Goal: Task Accomplishment & Management: Manage account settings

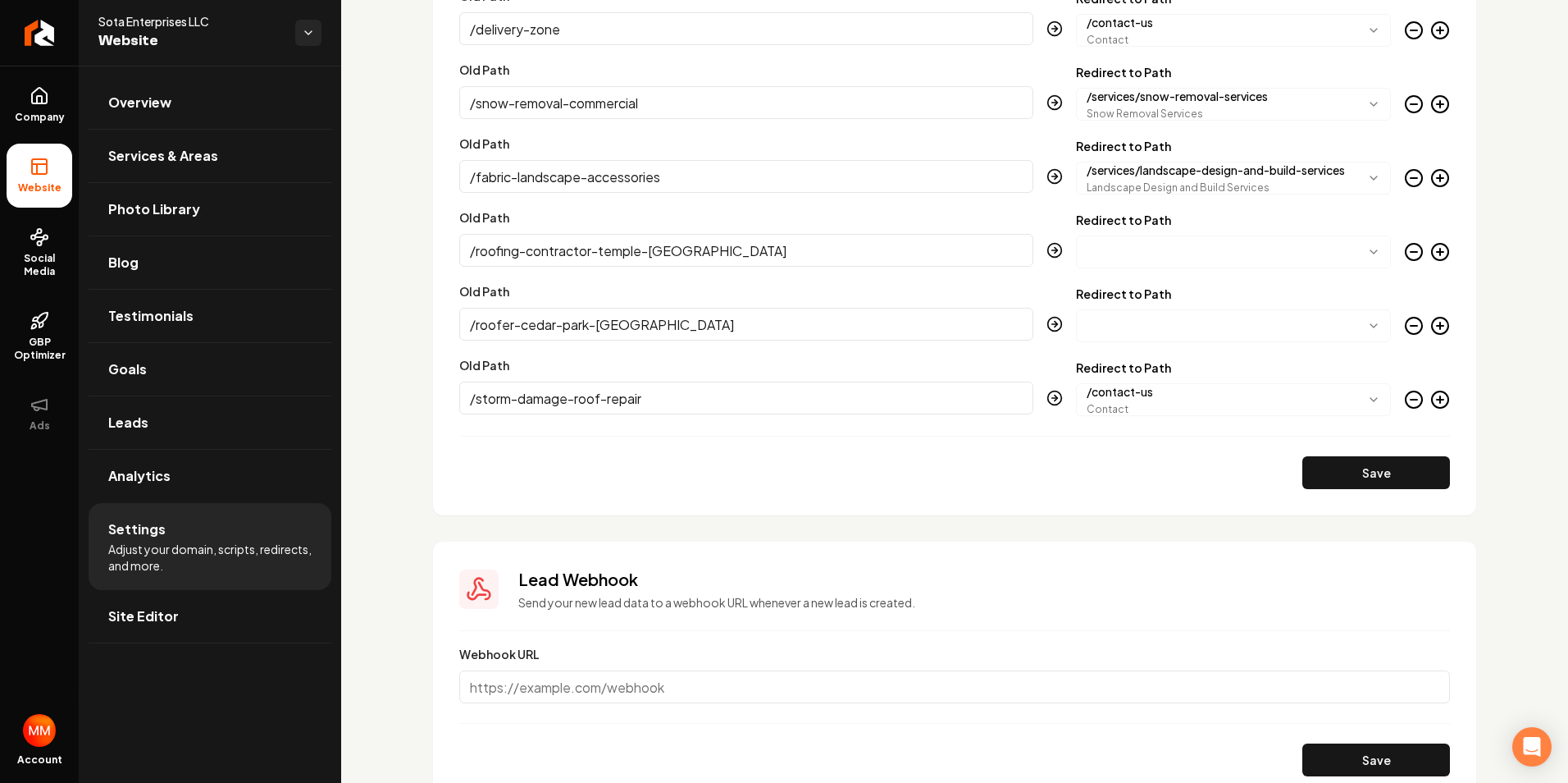
scroll to position [3308, 0]
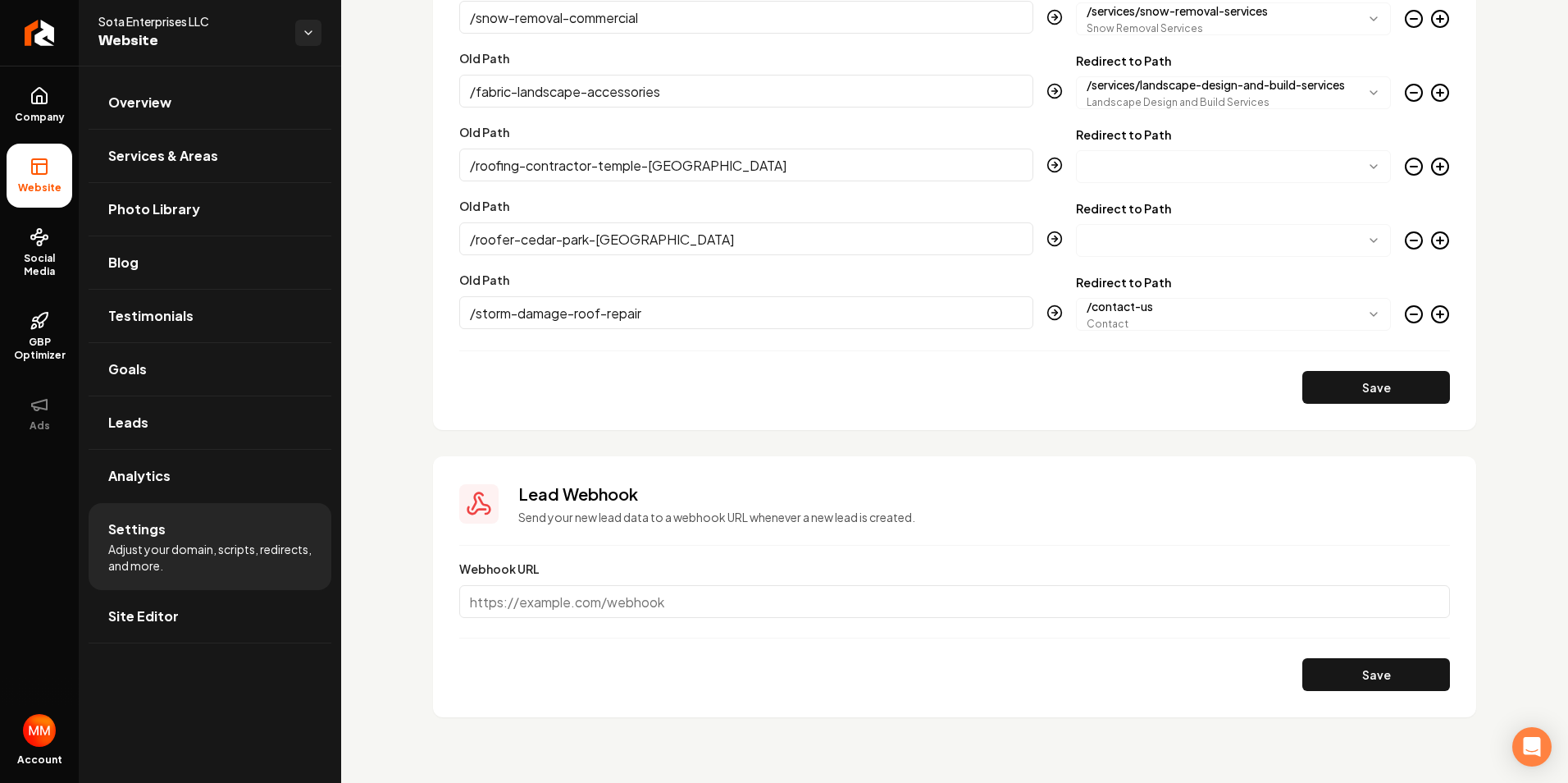
click at [619, 508] on div "Lead Webhook Send your new lead data to a webhook URL whenever a new lead is cr…" at bounding box center [984, 504] width 932 height 43
drag, startPoint x: 672, startPoint y: 604, endPoint x: 446, endPoint y: 605, distance: 226.0
click at [446, 605] on section "Lead Webhook Send your new lead data to a webhook URL whenever a new lead is cr…" at bounding box center [954, 587] width 1043 height 261
click at [518, 600] on input "Webhook URL" at bounding box center [954, 601] width 991 height 33
click at [212, 423] on link "Leads" at bounding box center [210, 422] width 242 height 53
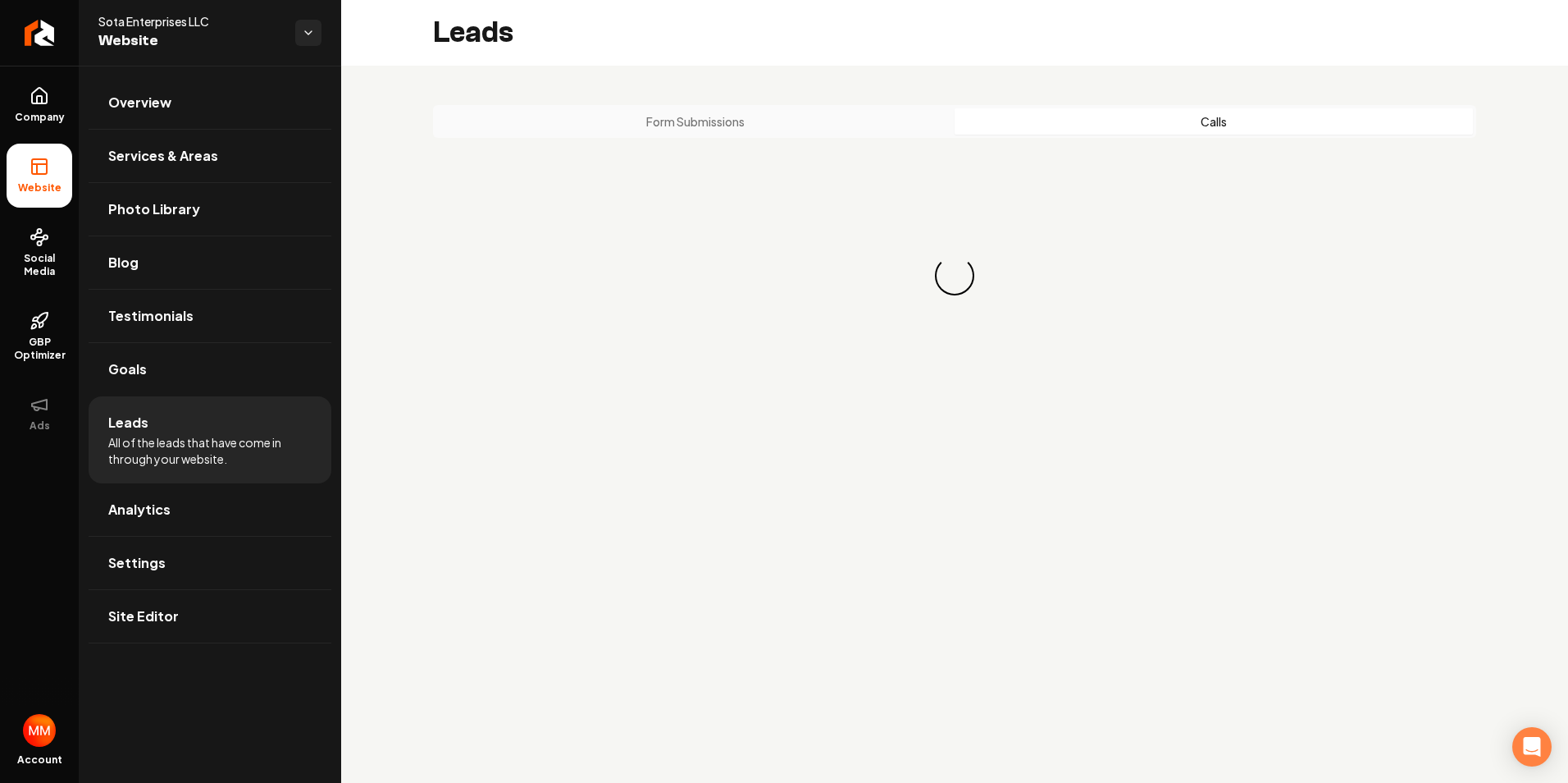
click at [1207, 120] on button "Calls" at bounding box center [1213, 121] width 518 height 26
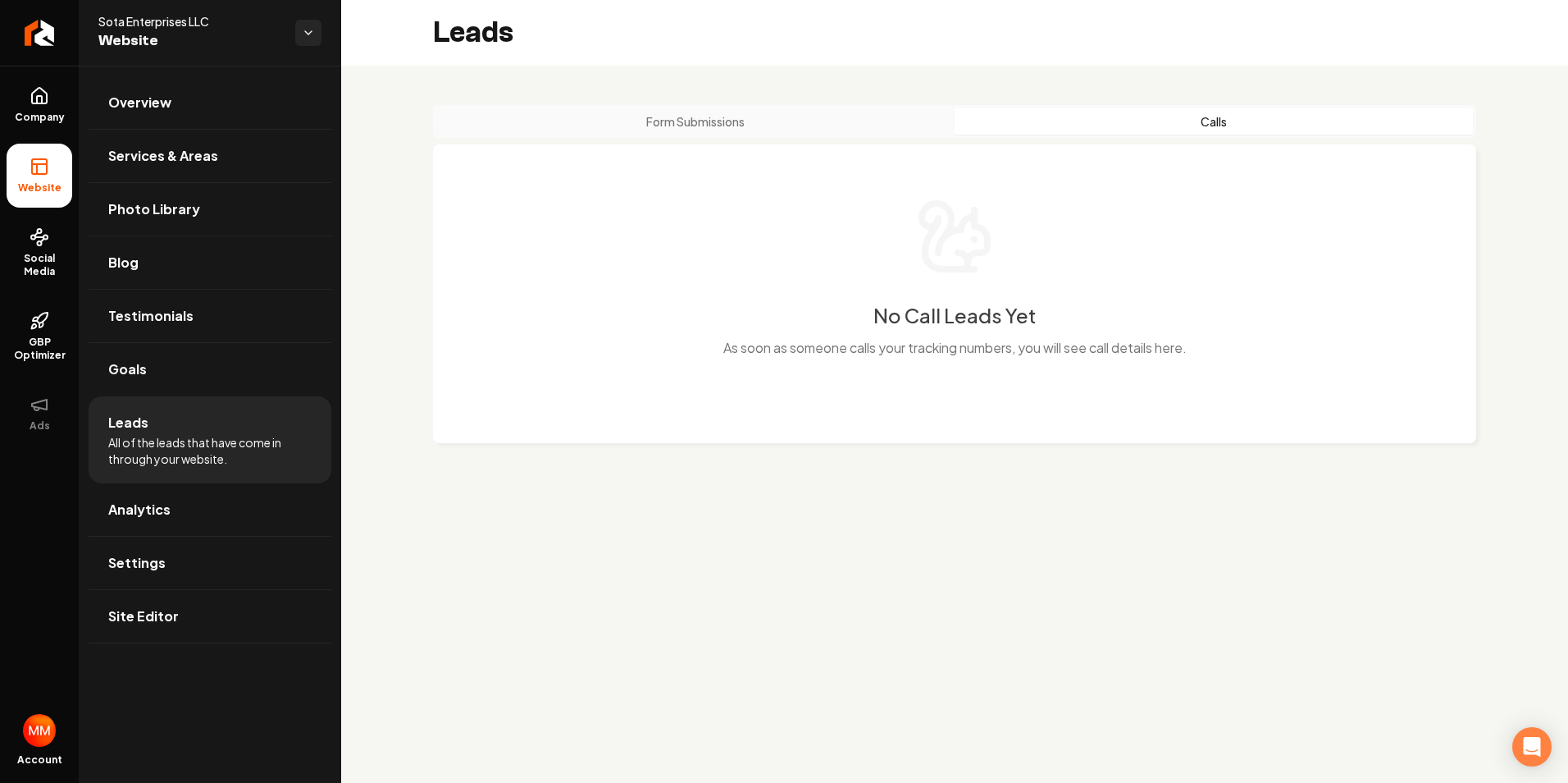
click at [712, 120] on button "Form Submissions" at bounding box center [696, 121] width 518 height 26
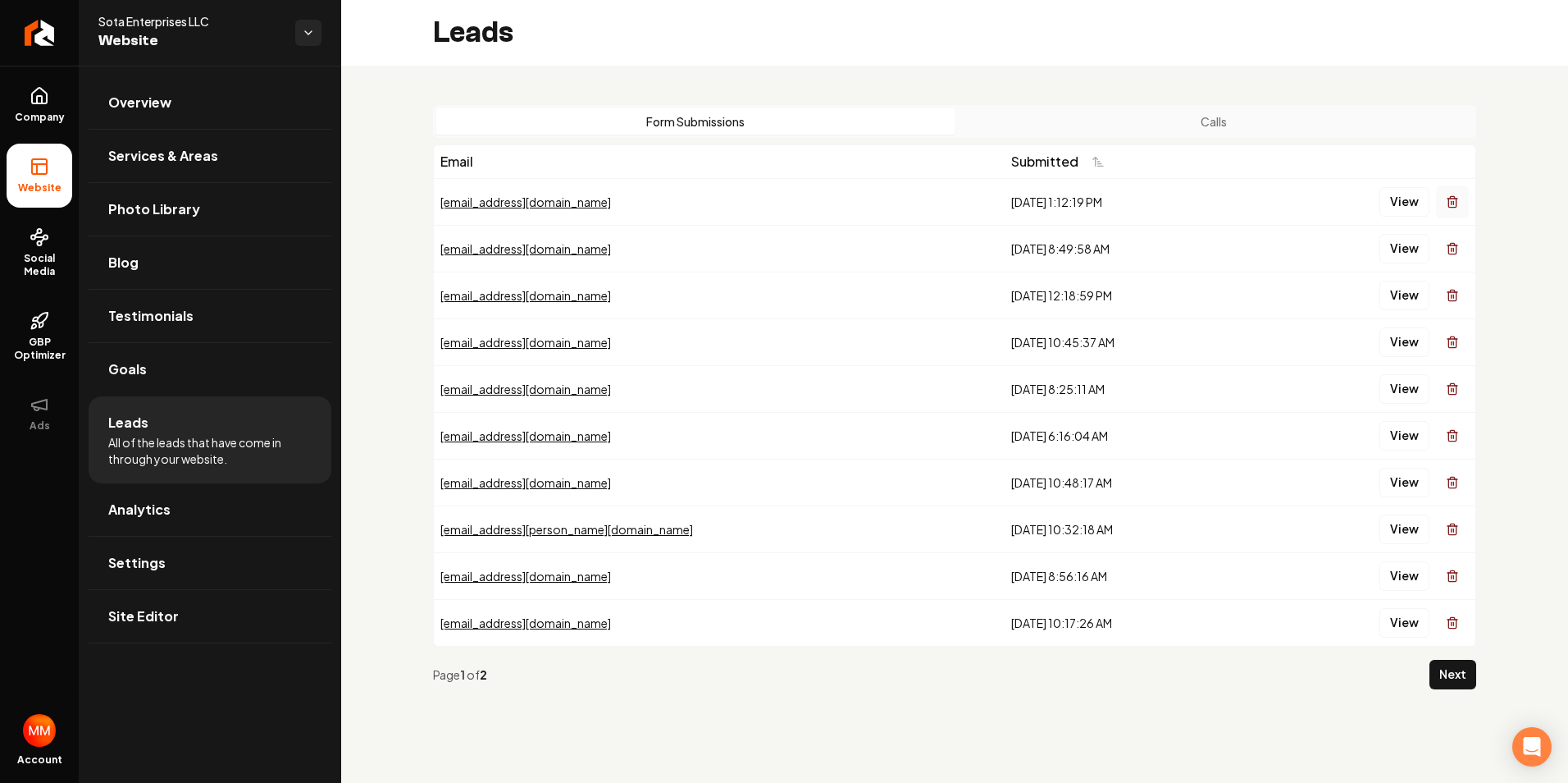
click at [1453, 203] on line "Main content area" at bounding box center [1453, 202] width 0 height 3
click at [1406, 200] on button "View" at bounding box center [1404, 201] width 50 height 29
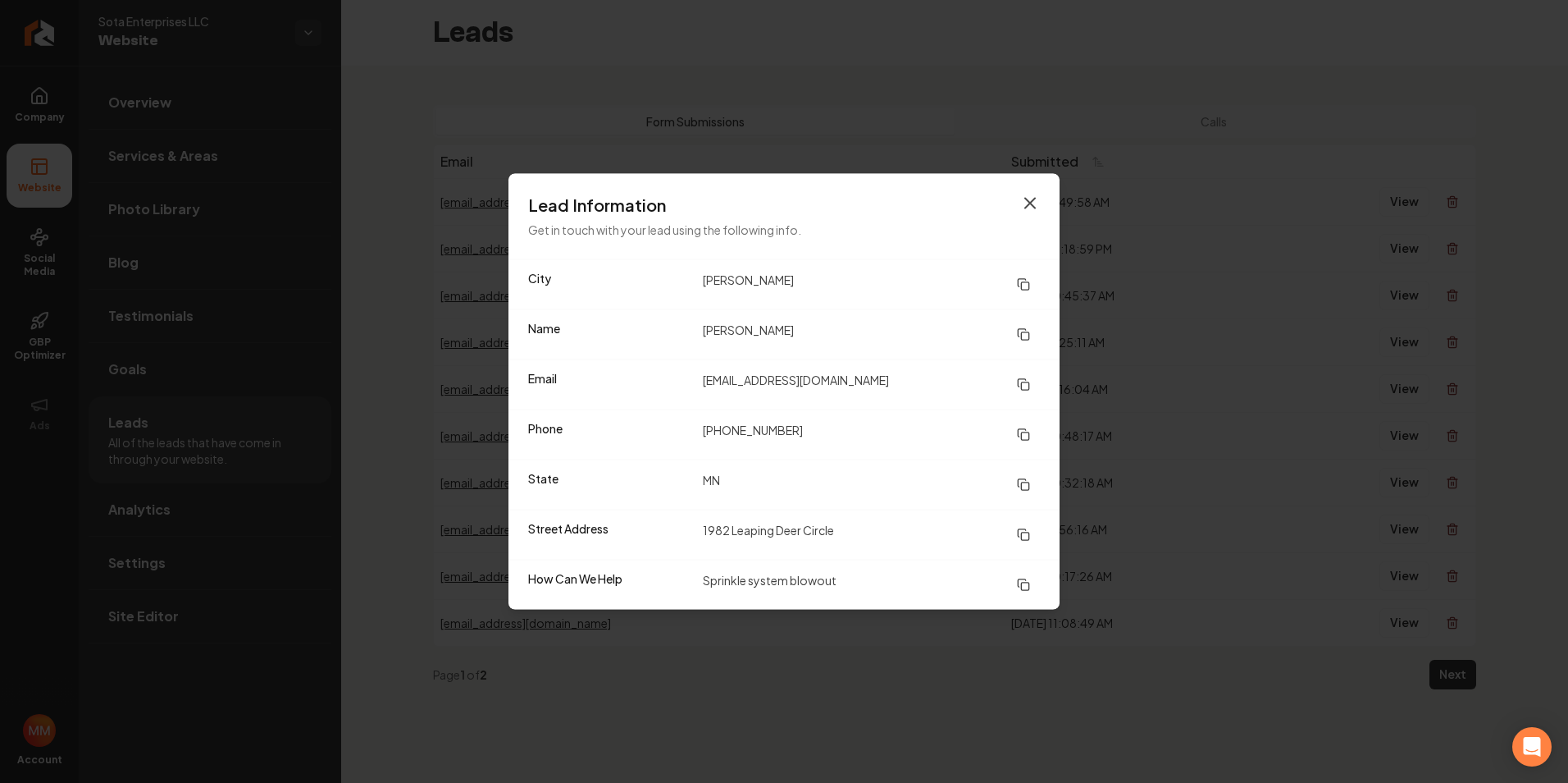
click at [1024, 195] on icon "button" at bounding box center [1030, 203] width 20 height 20
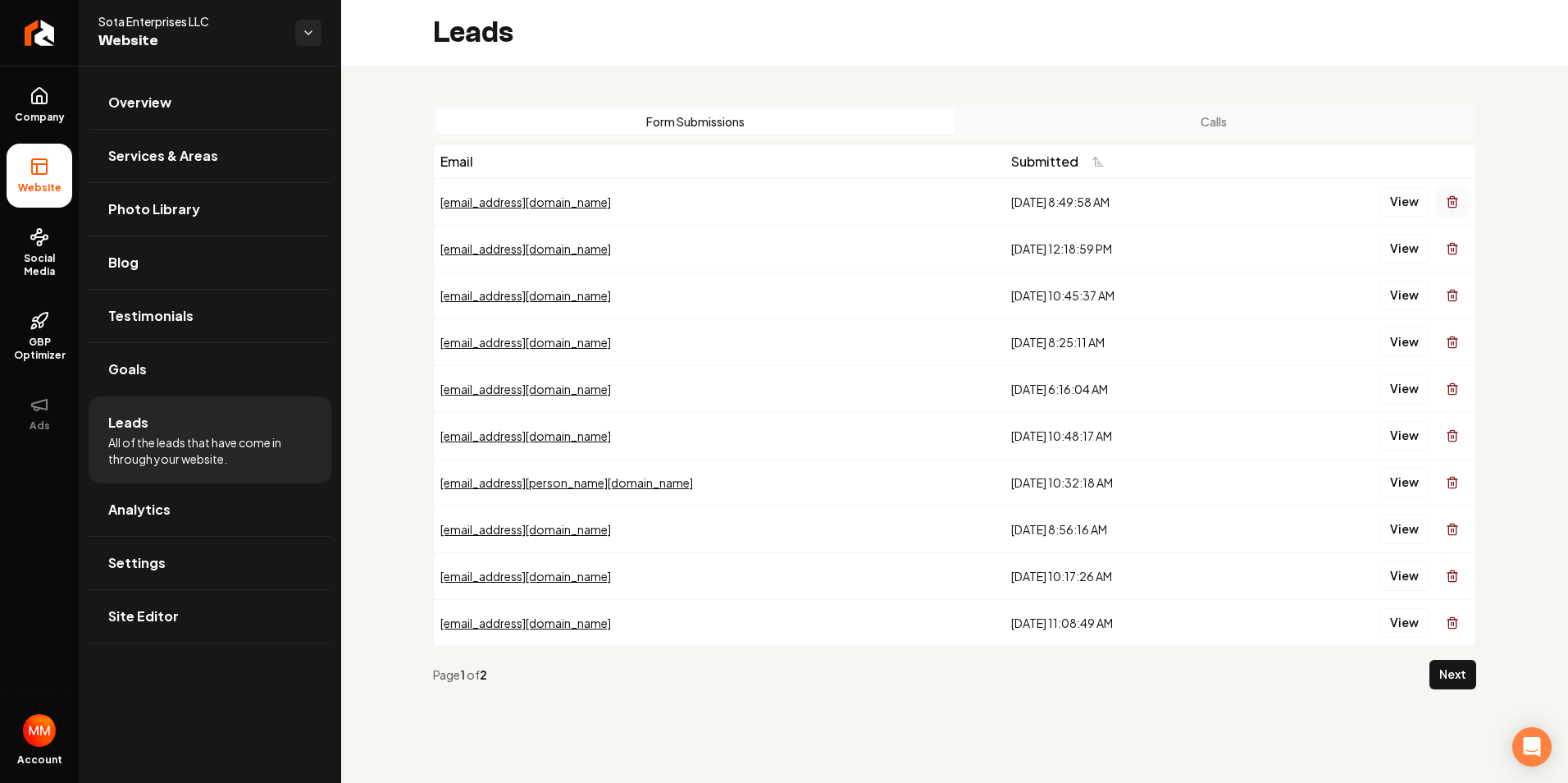
click at [1451, 196] on icon "Main content area" at bounding box center [1452, 197] width 4 height 3
click at [1397, 199] on button "View" at bounding box center [1404, 201] width 50 height 29
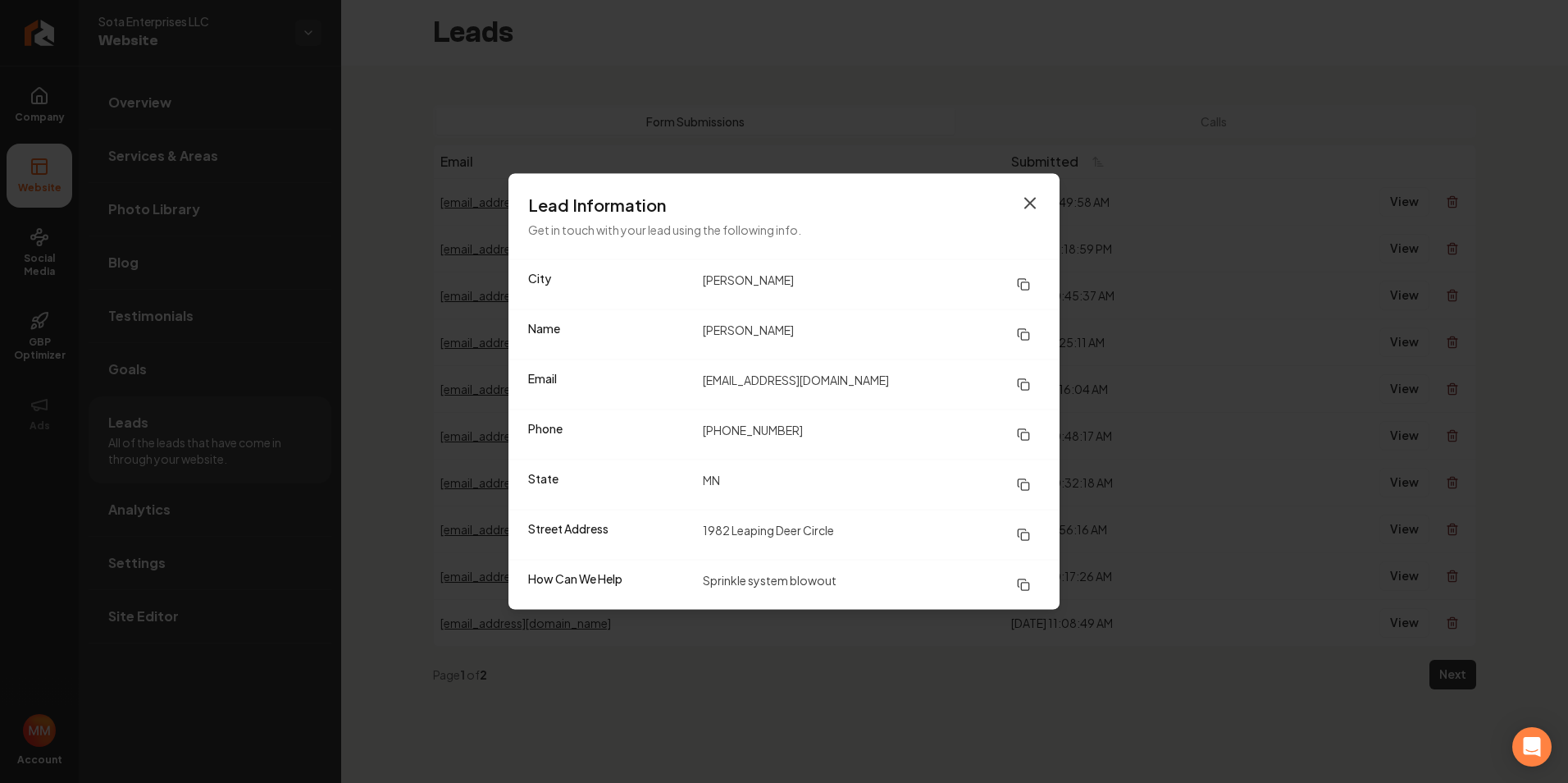
click at [1032, 203] on icon "button" at bounding box center [1030, 203] width 20 height 20
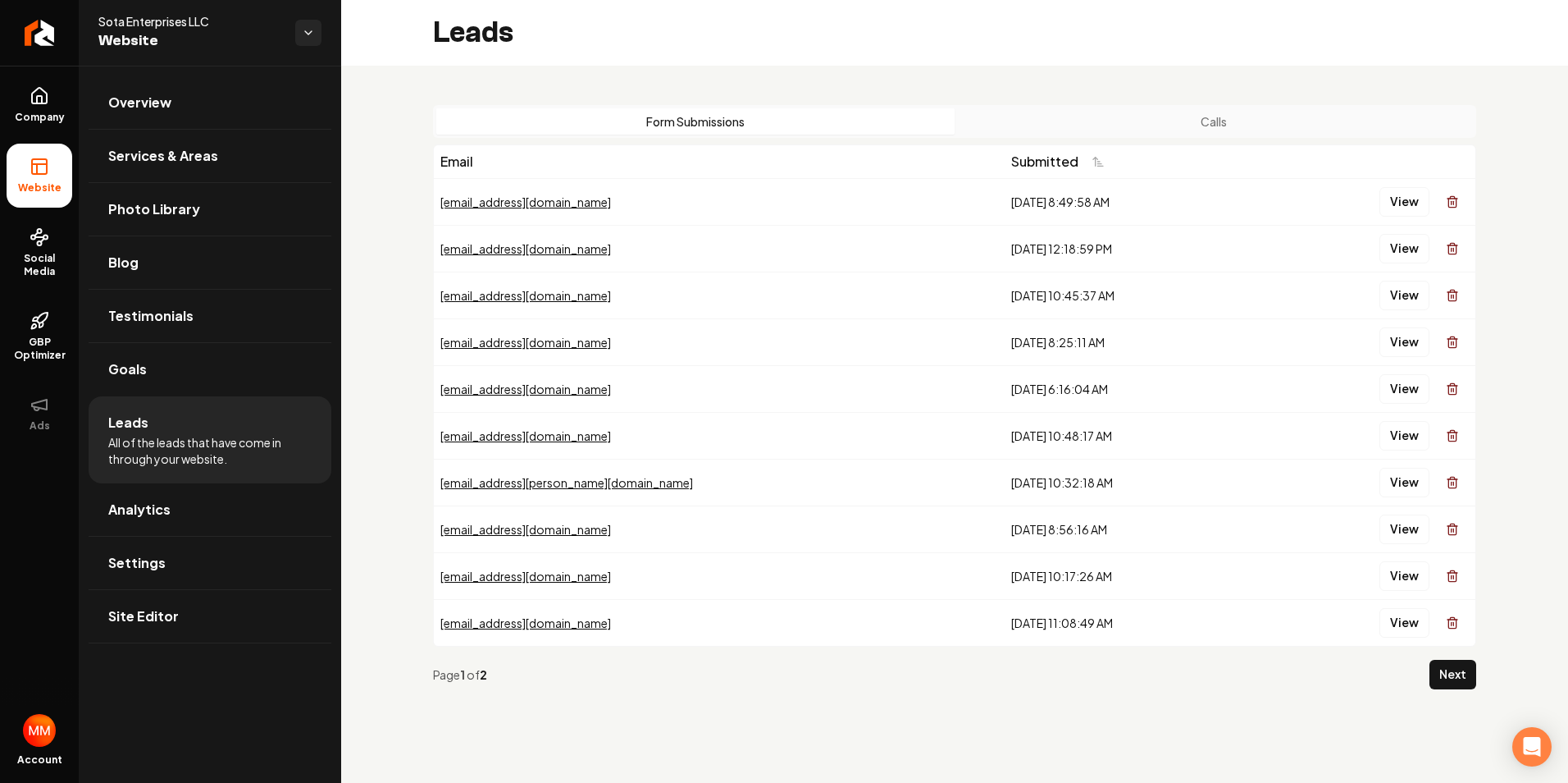
click at [1456, 201] on icon "Main content area" at bounding box center [1452, 202] width 8 height 9
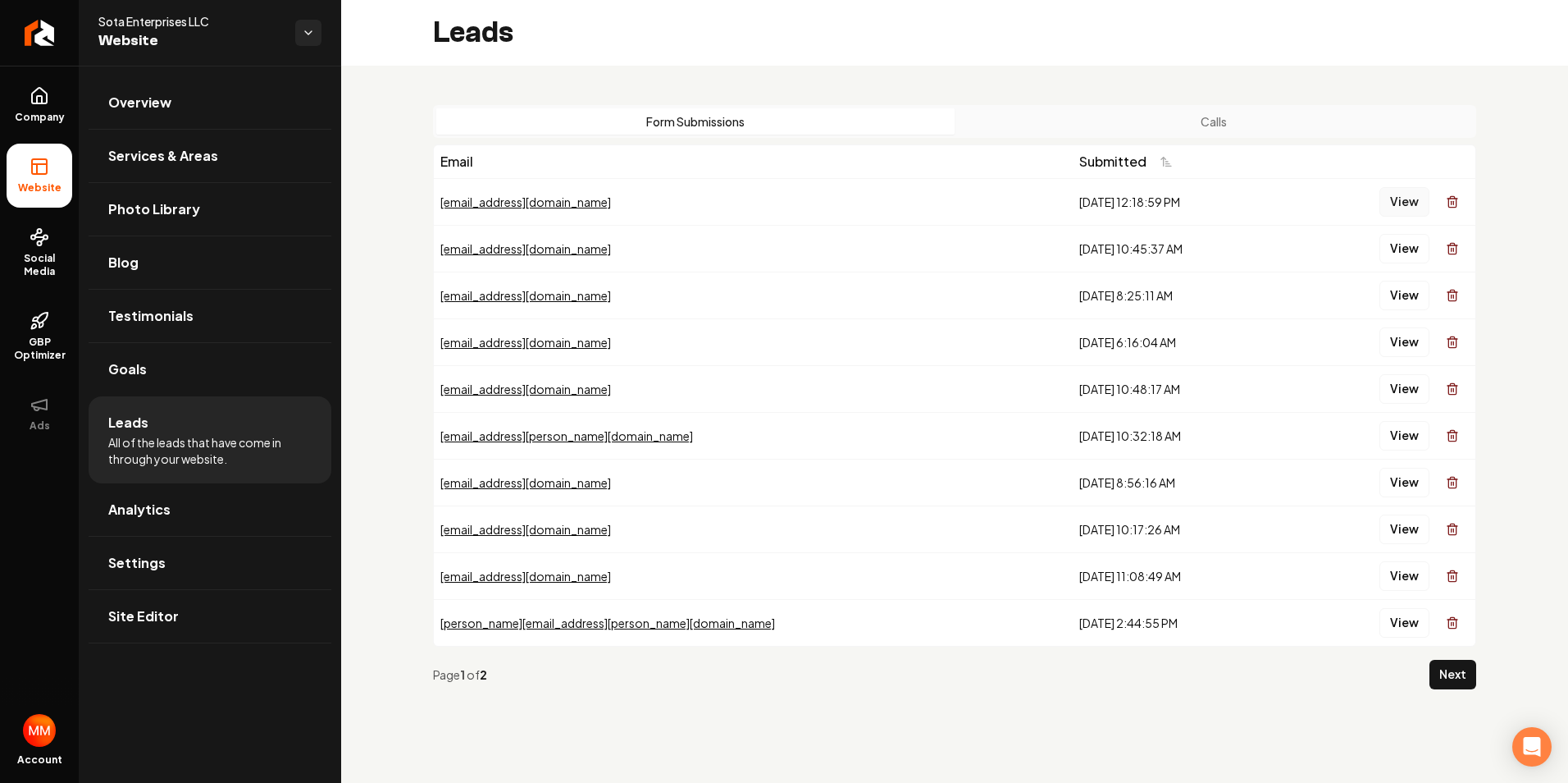
click at [1407, 201] on button "View" at bounding box center [1404, 201] width 50 height 29
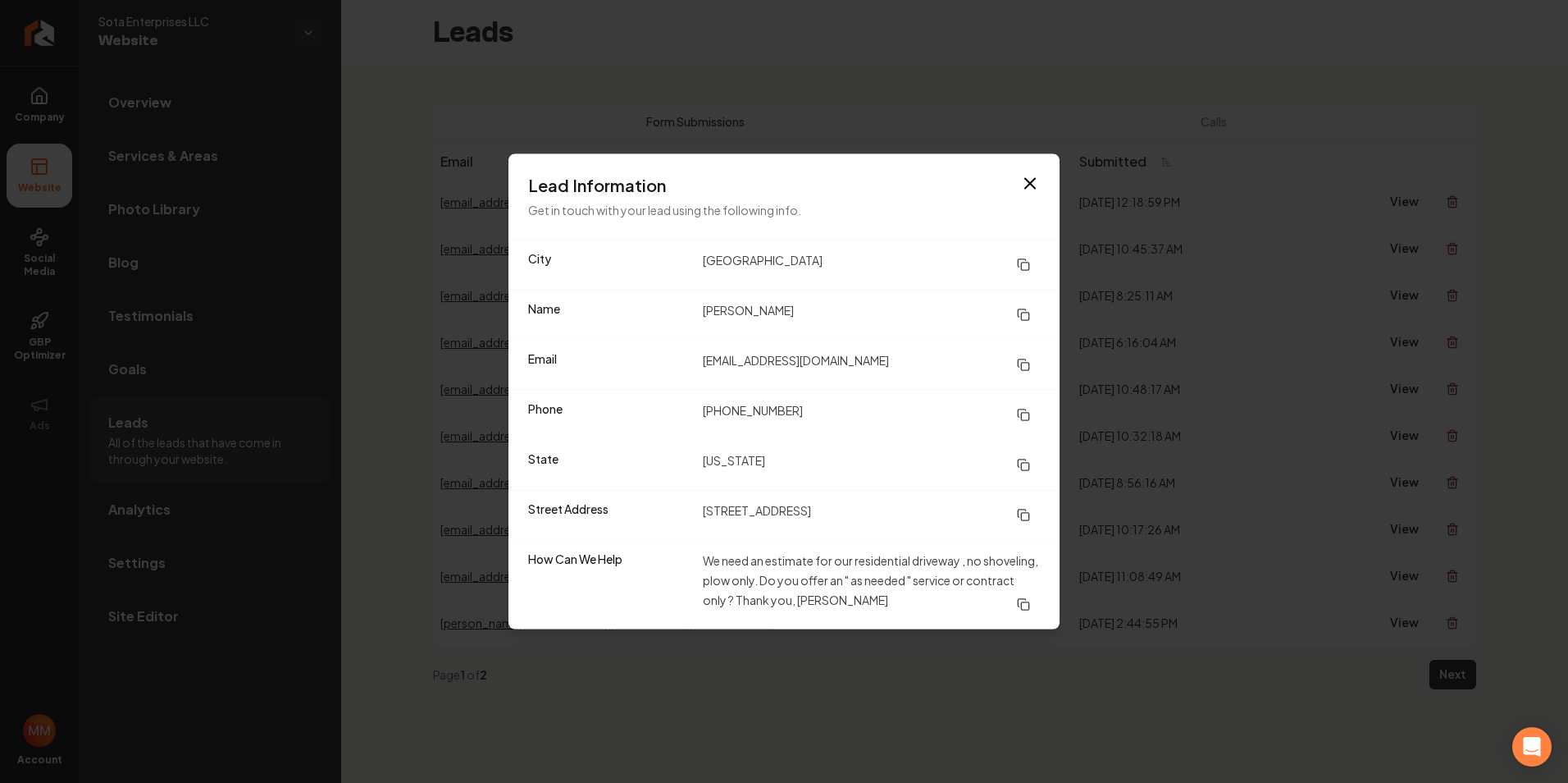
click at [1028, 184] on icon "button" at bounding box center [1030, 184] width 20 height 20
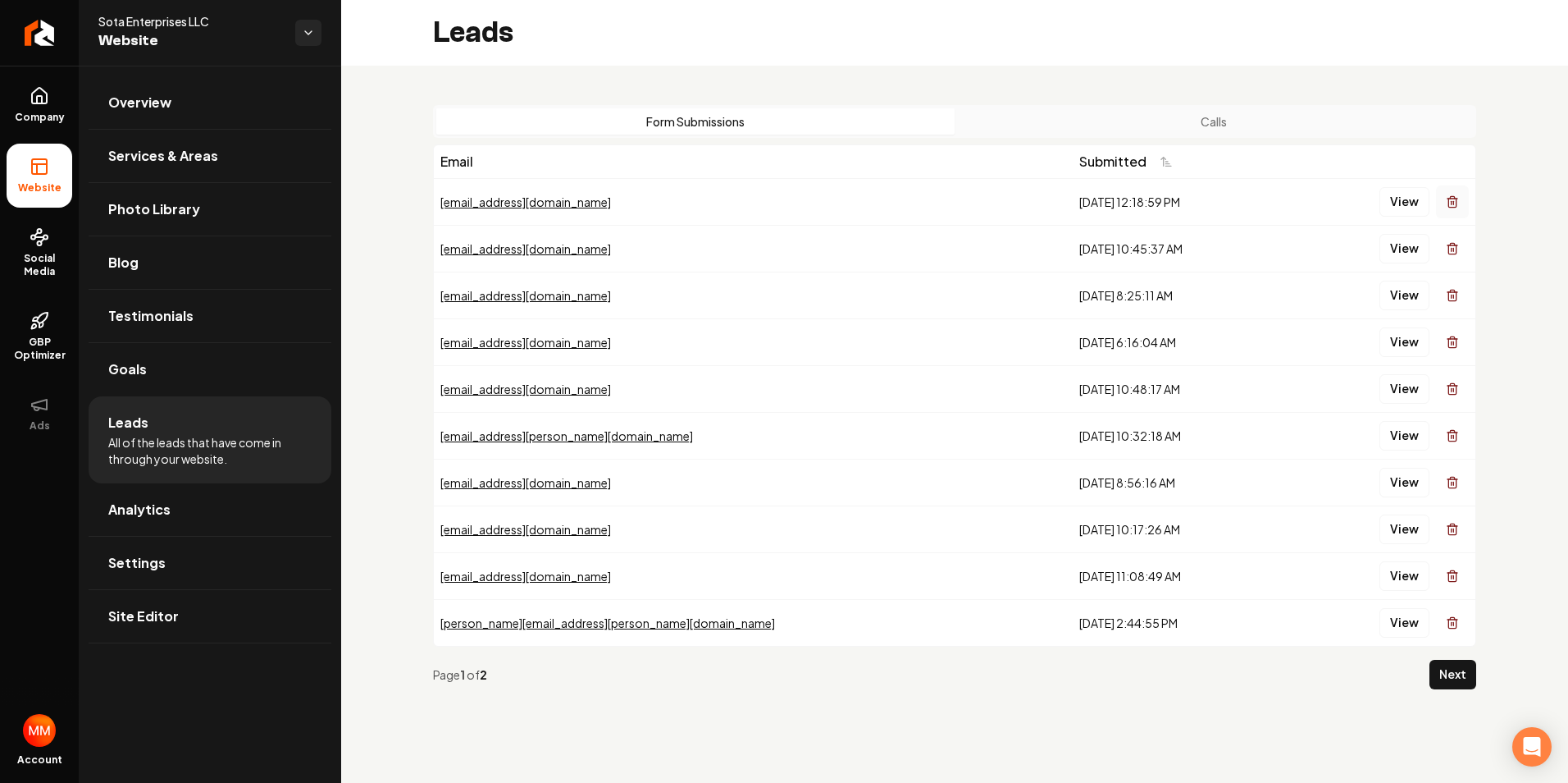
click at [1447, 202] on icon "Main content area" at bounding box center [1452, 201] width 13 height 13
click at [1401, 198] on button "View" at bounding box center [1404, 201] width 50 height 29
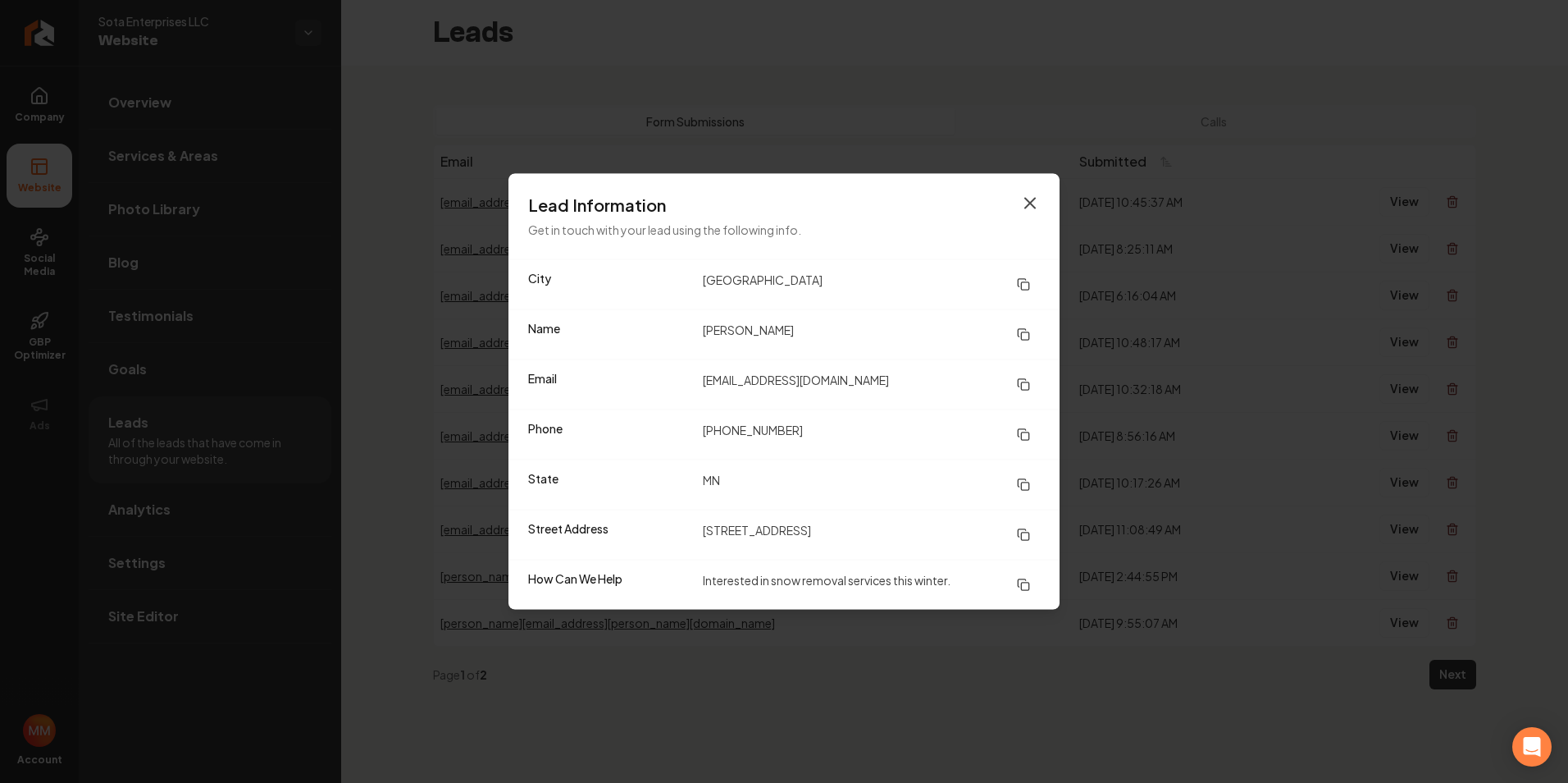
click at [1029, 201] on icon "button" at bounding box center [1030, 203] width 10 height 10
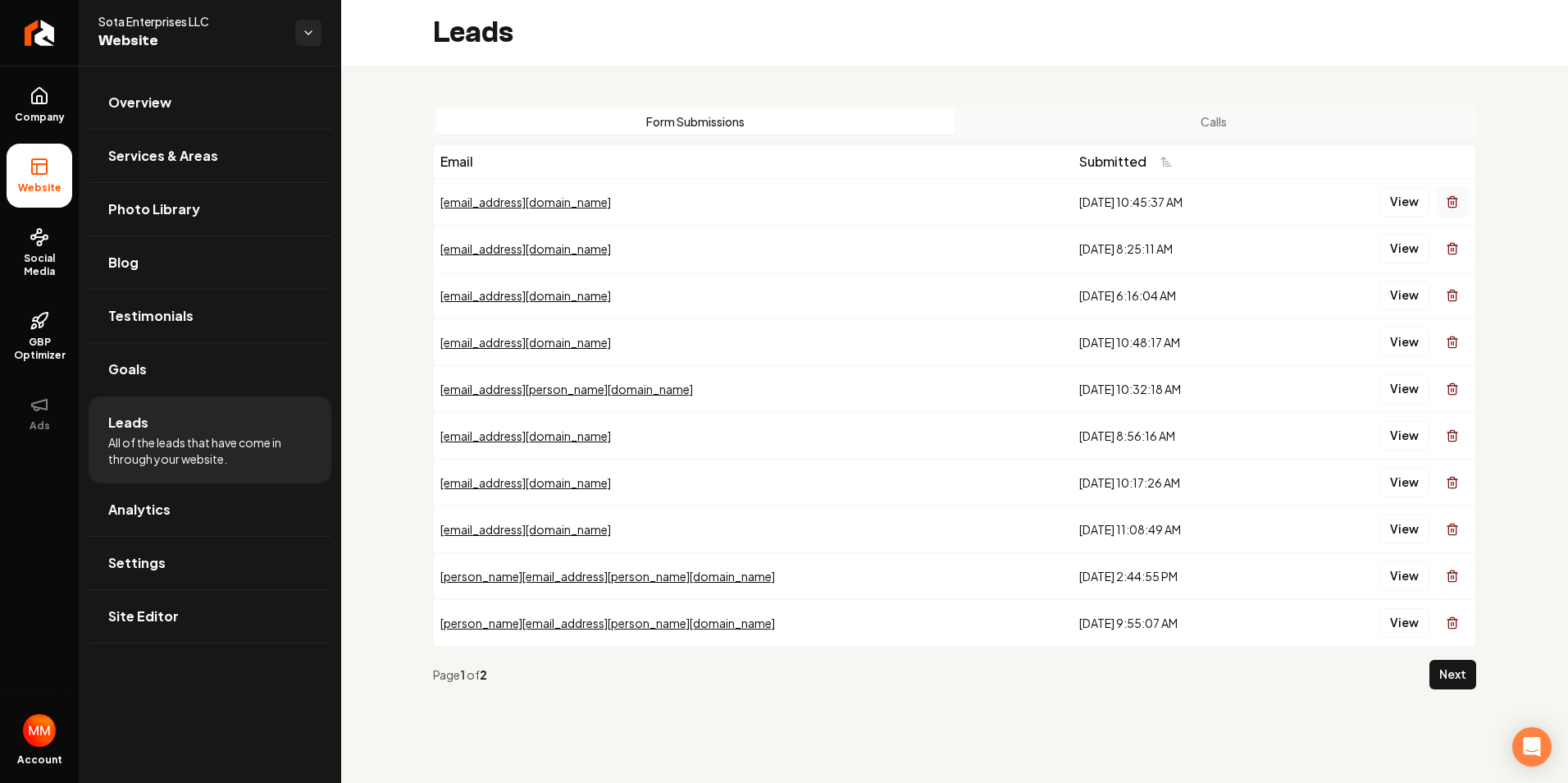
click at [1452, 202] on line "Main content area" at bounding box center [1452, 202] width 0 height 3
click at [1401, 206] on button "View" at bounding box center [1404, 201] width 50 height 29
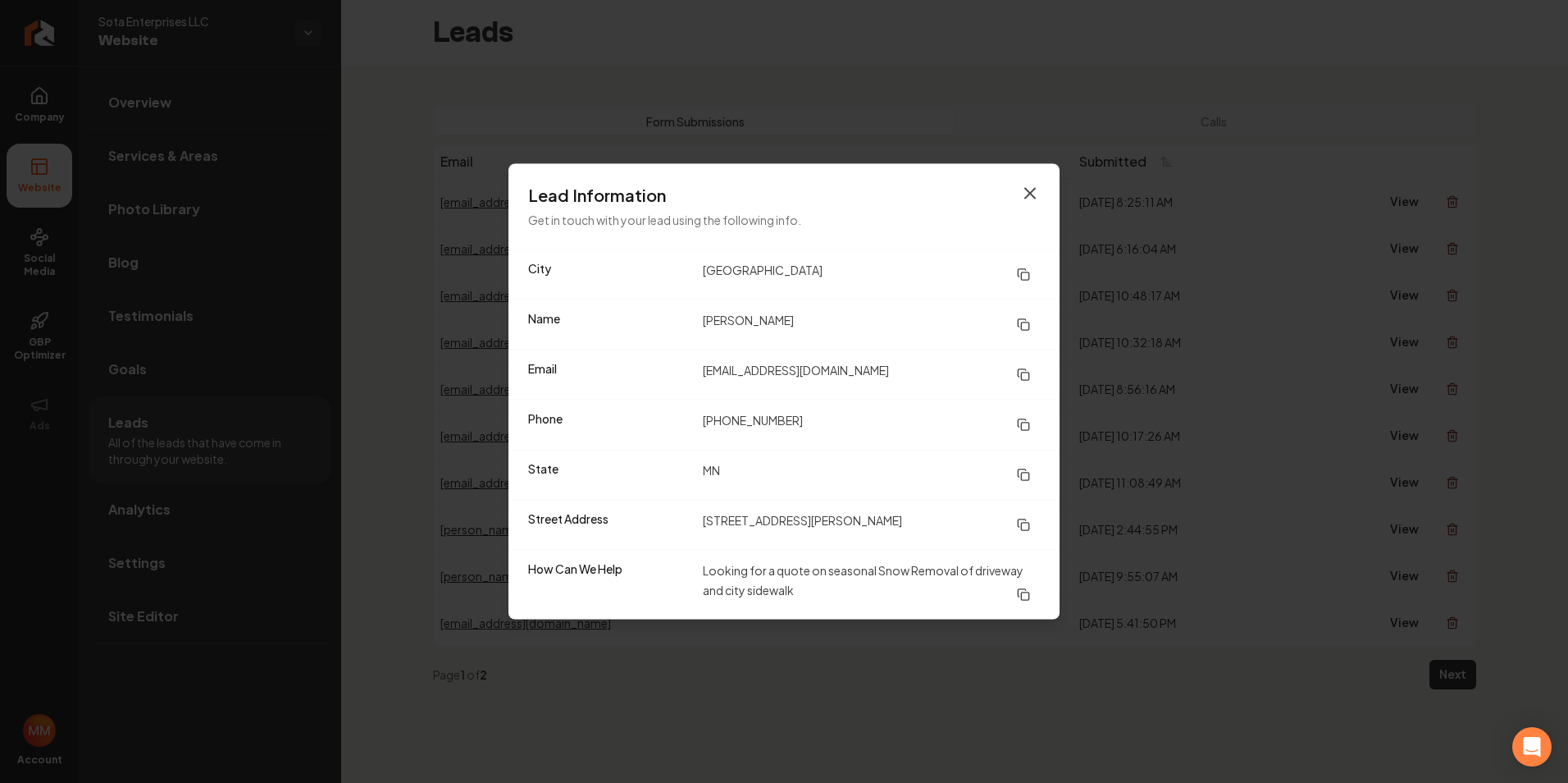
click at [1024, 194] on icon "button" at bounding box center [1030, 194] width 20 height 20
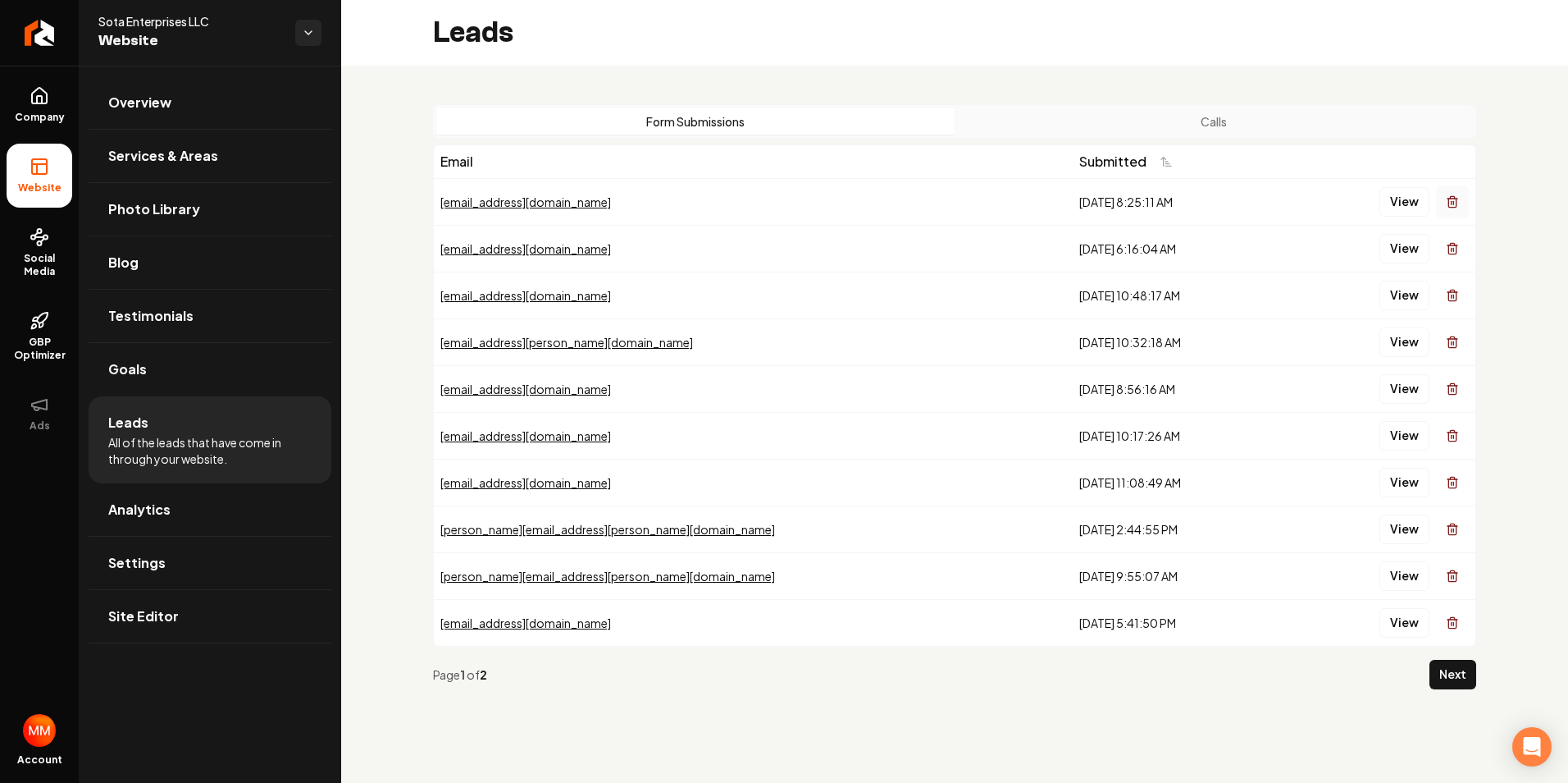
click at [1450, 205] on icon "Main content area" at bounding box center [1452, 201] width 13 height 13
click at [1409, 206] on button "View" at bounding box center [1404, 201] width 50 height 29
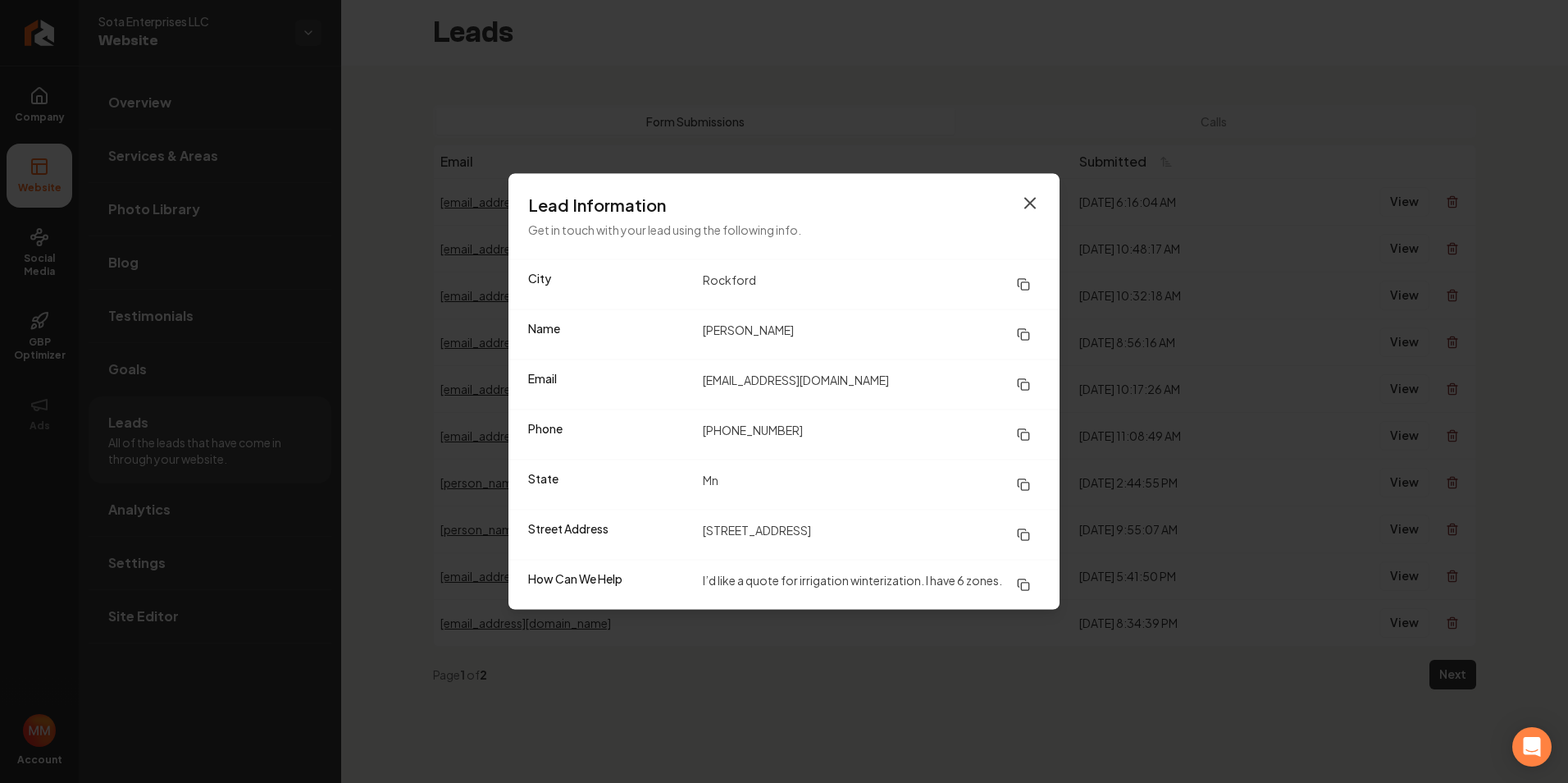
click at [1025, 202] on icon "button" at bounding box center [1030, 203] width 20 height 20
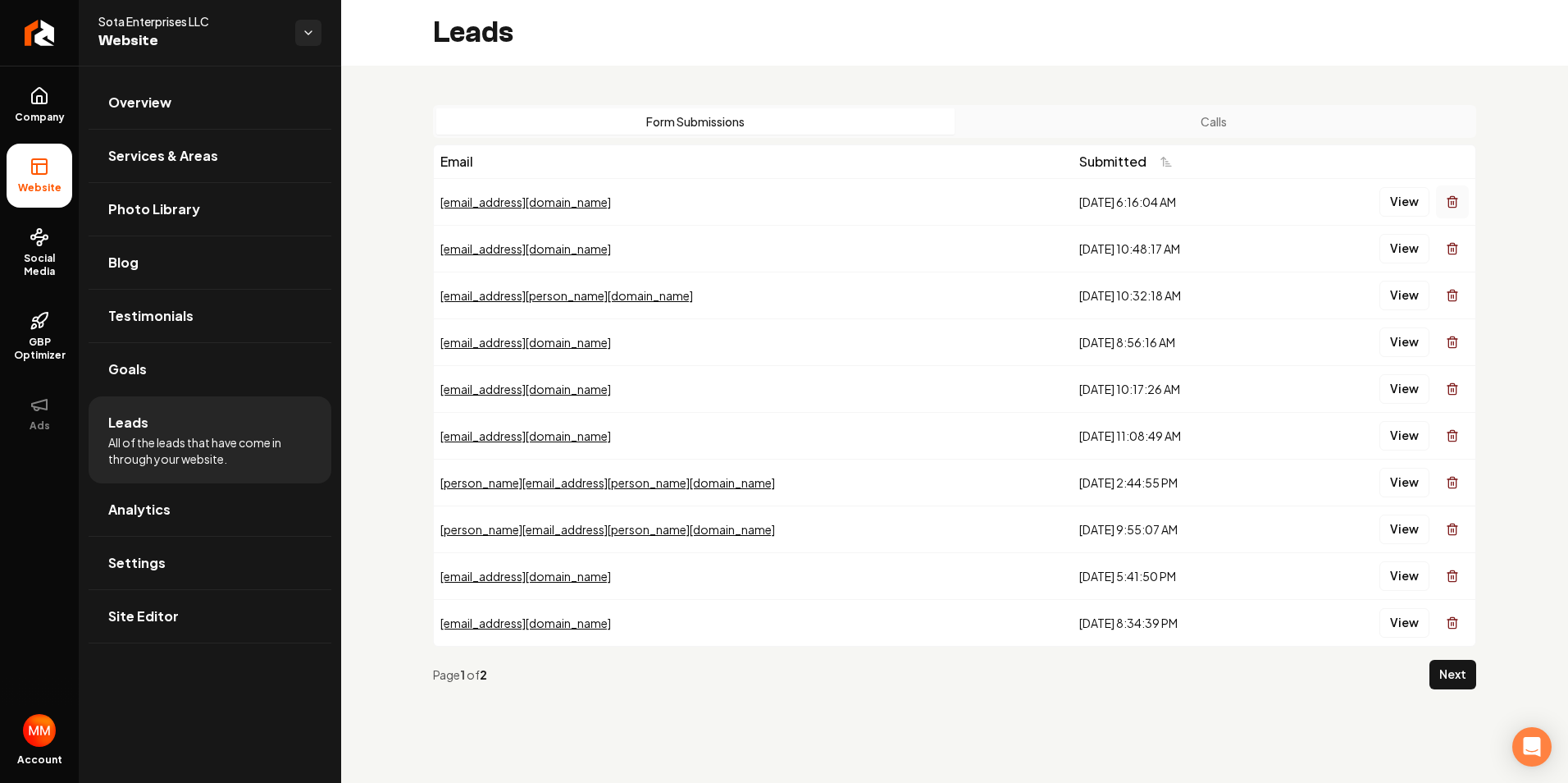
click at [1456, 203] on icon "Main content area" at bounding box center [1452, 202] width 8 height 9
click at [1405, 204] on button "View" at bounding box center [1404, 201] width 50 height 29
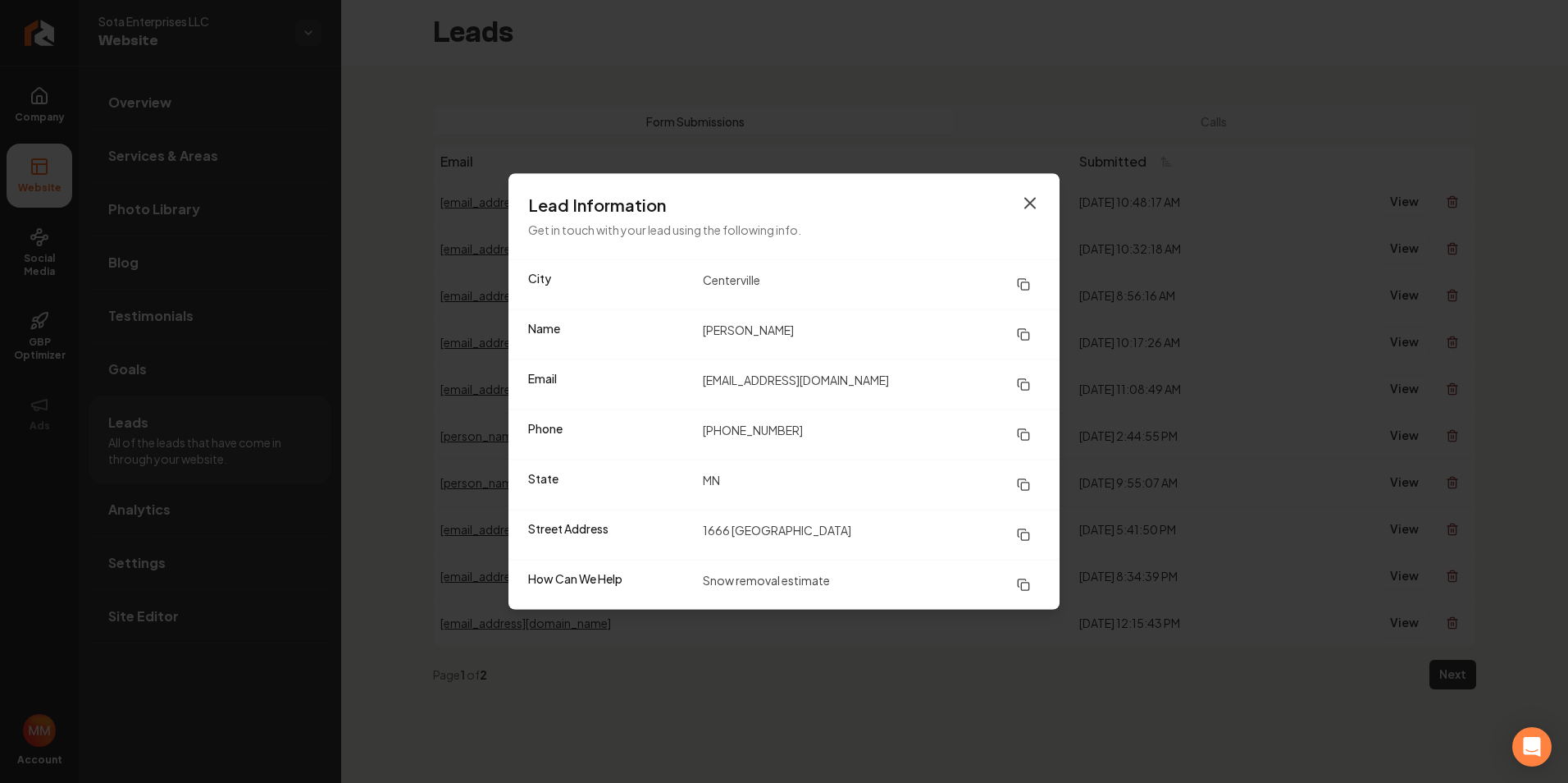
click at [1036, 201] on icon "button" at bounding box center [1030, 203] width 20 height 20
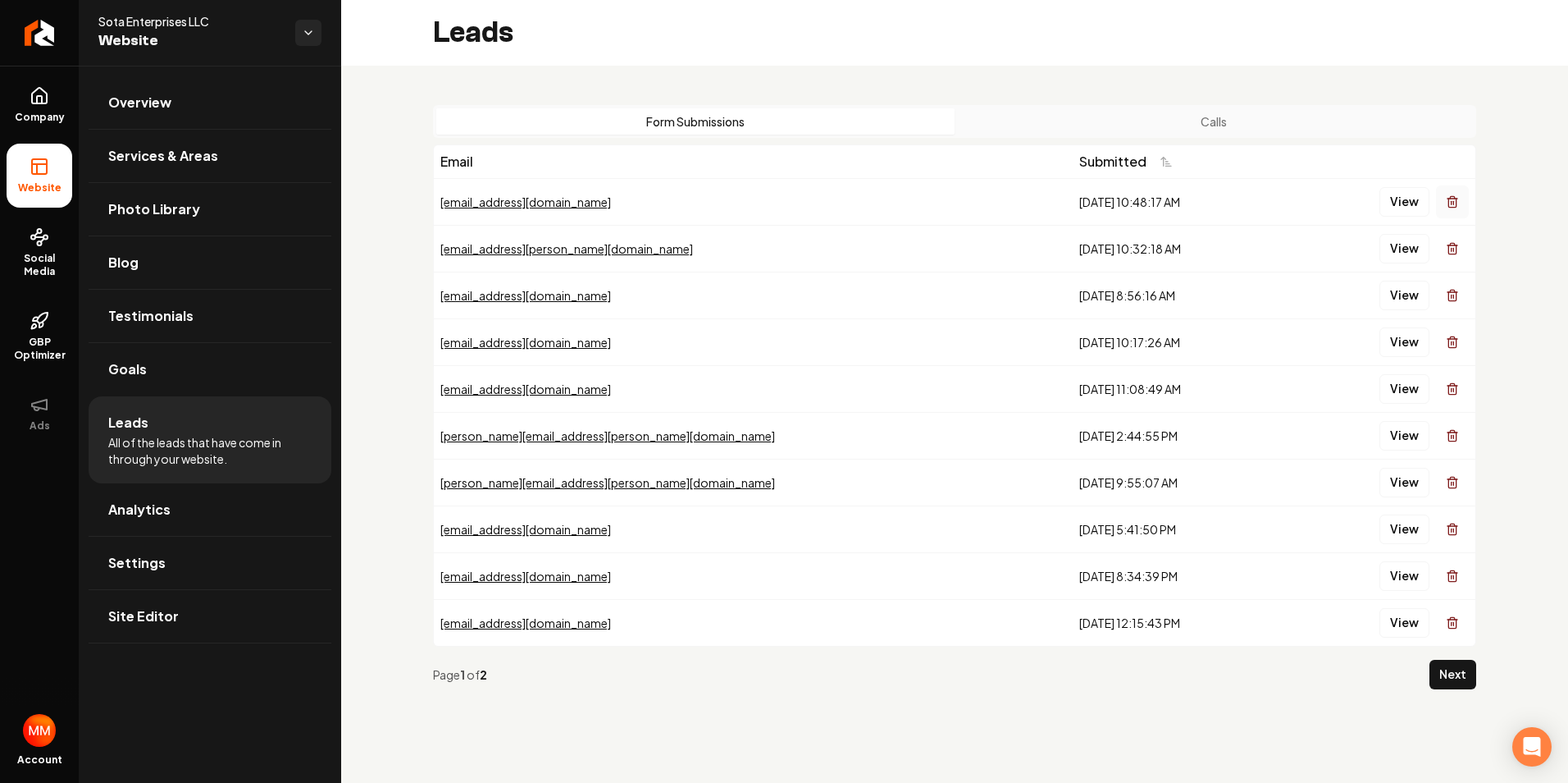
click at [1448, 206] on icon "Main content area" at bounding box center [1452, 202] width 8 height 9
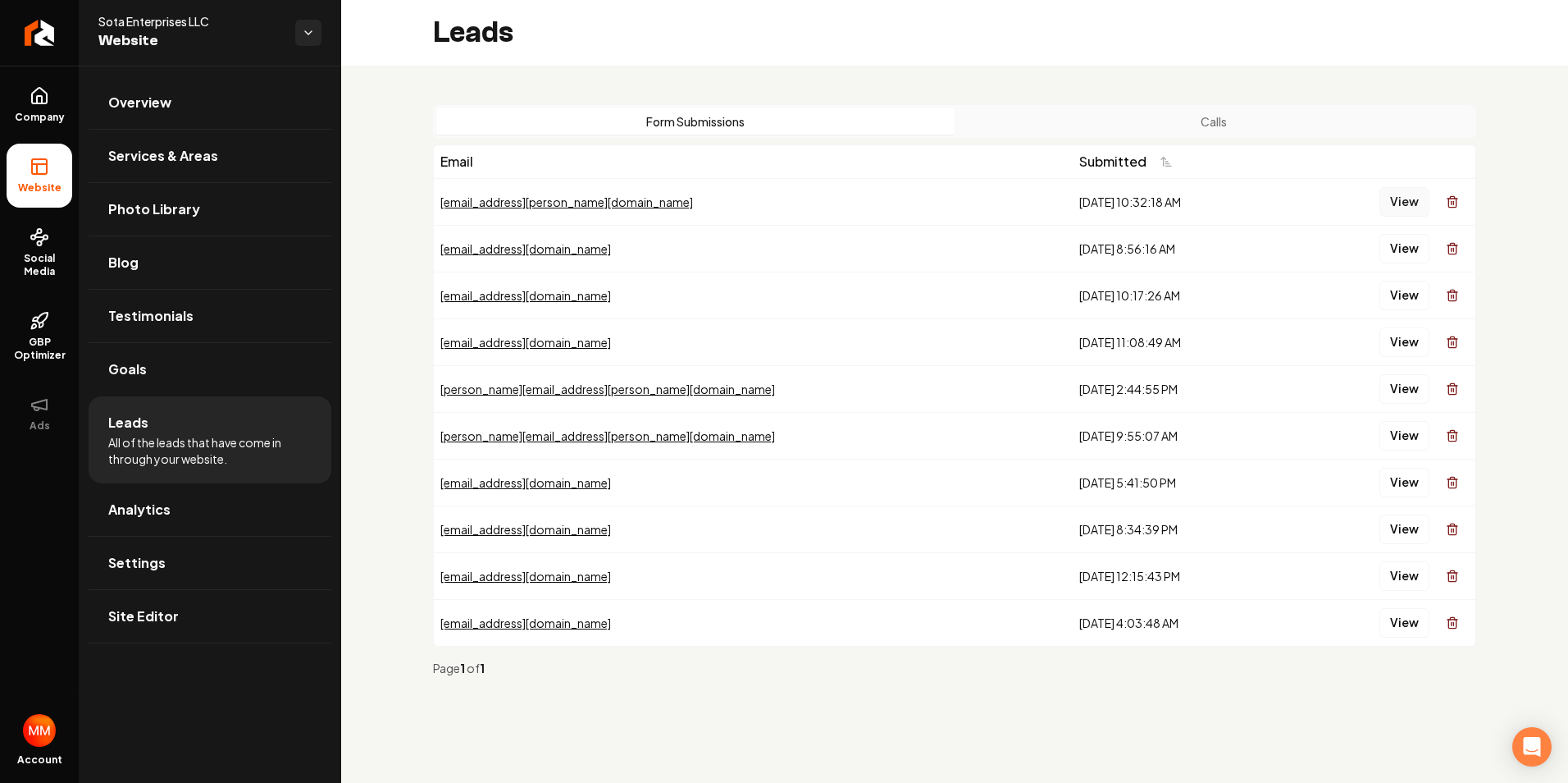
click at [1404, 202] on button "View" at bounding box center [1404, 201] width 50 height 29
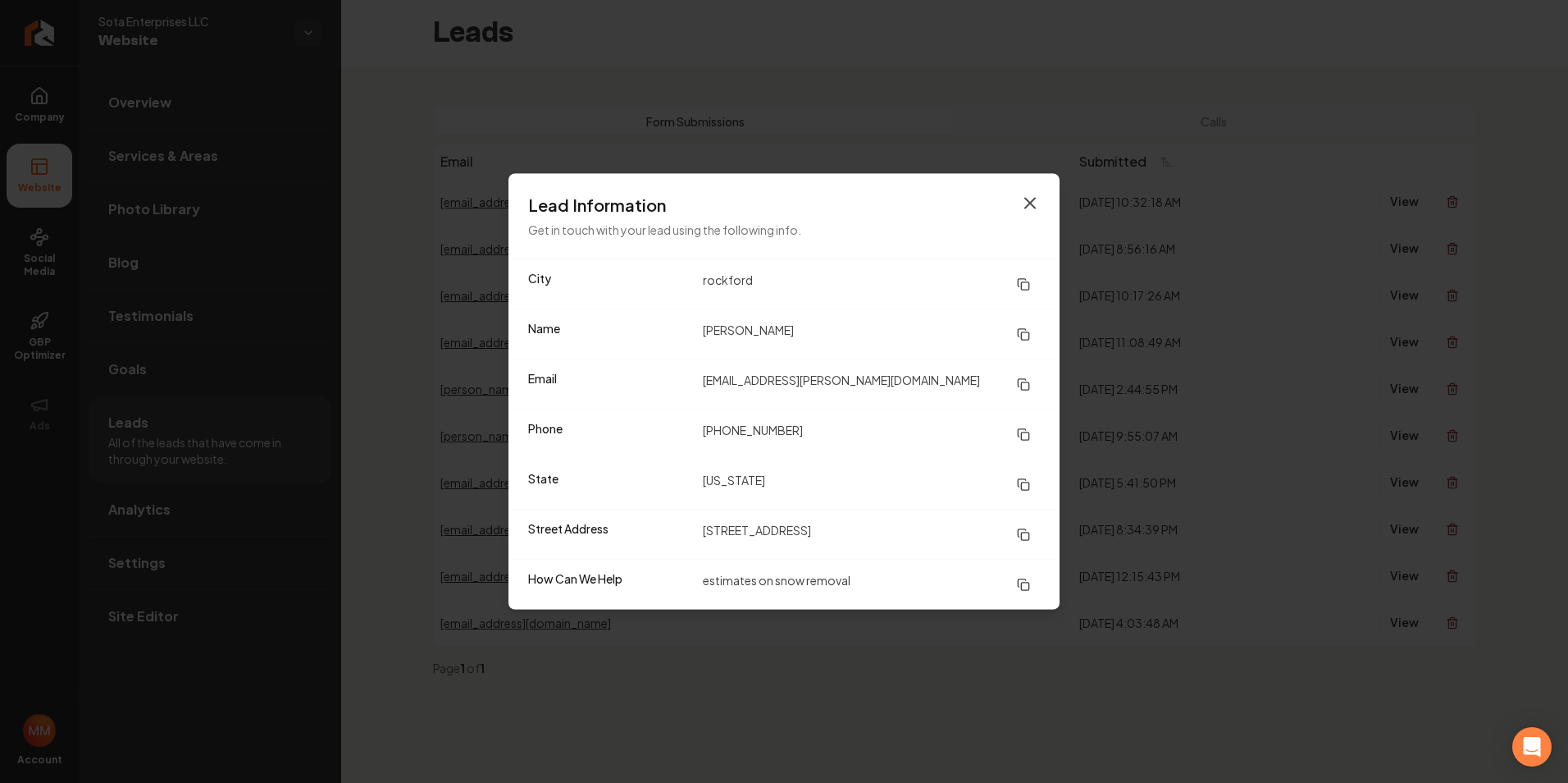
click at [1030, 199] on icon "button" at bounding box center [1030, 203] width 20 height 20
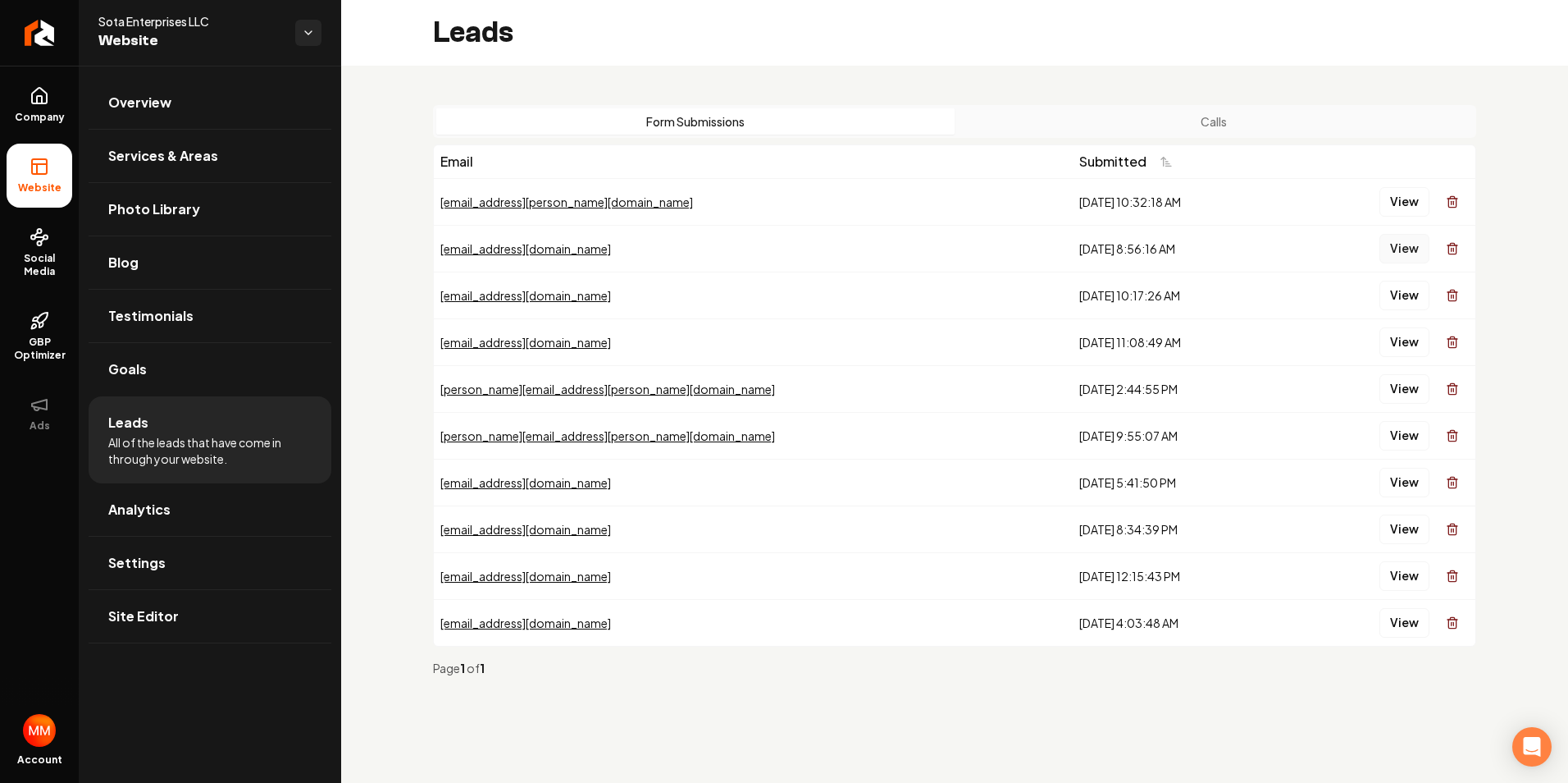
drag, startPoint x: 1449, startPoint y: 250, endPoint x: 1393, endPoint y: 255, distance: 56.2
click at [1393, 255] on div "View" at bounding box center [1381, 249] width 176 height 33
click at [1404, 247] on button "View" at bounding box center [1404, 248] width 50 height 29
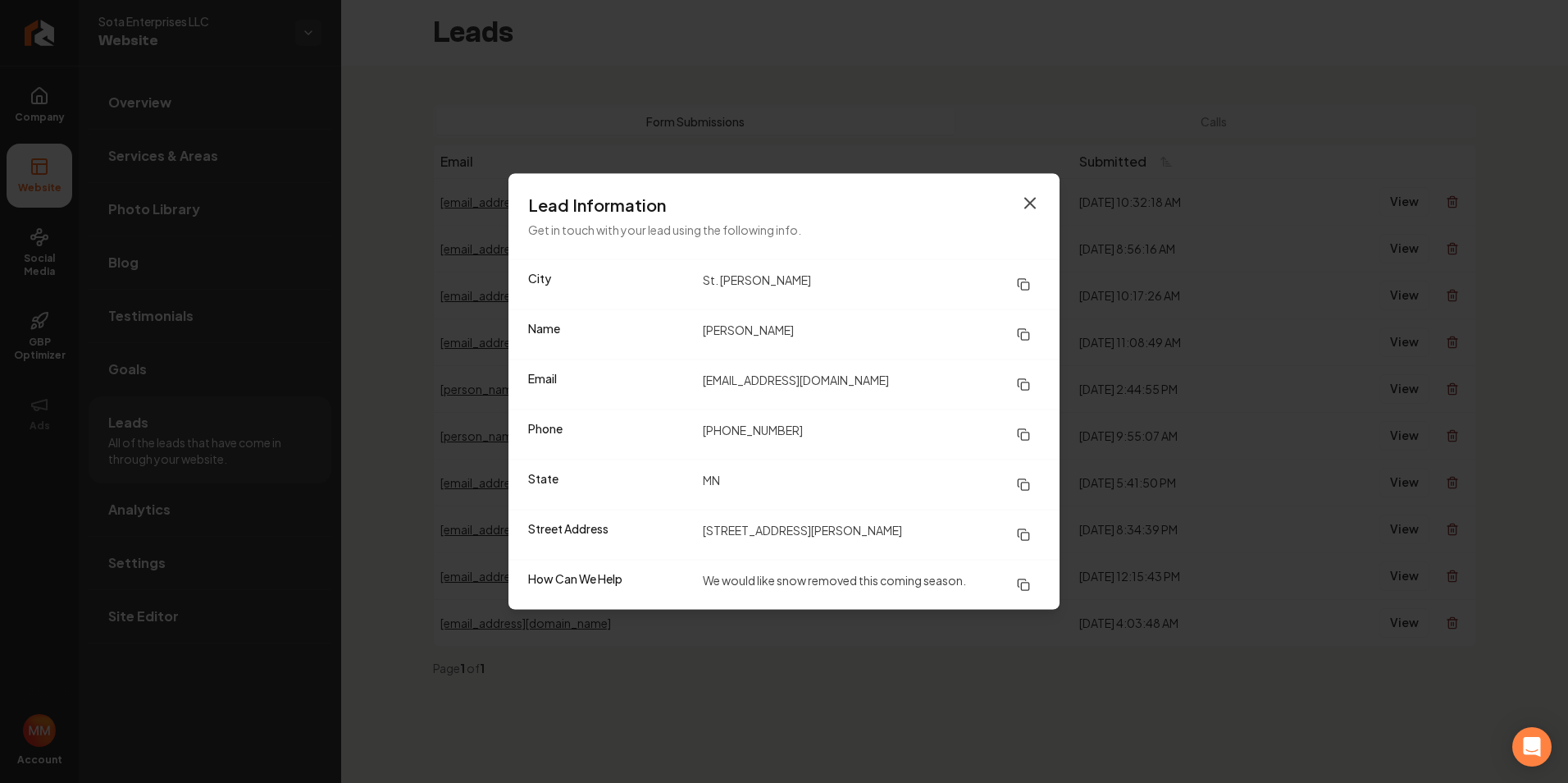
click at [1034, 199] on icon "button" at bounding box center [1030, 203] width 20 height 20
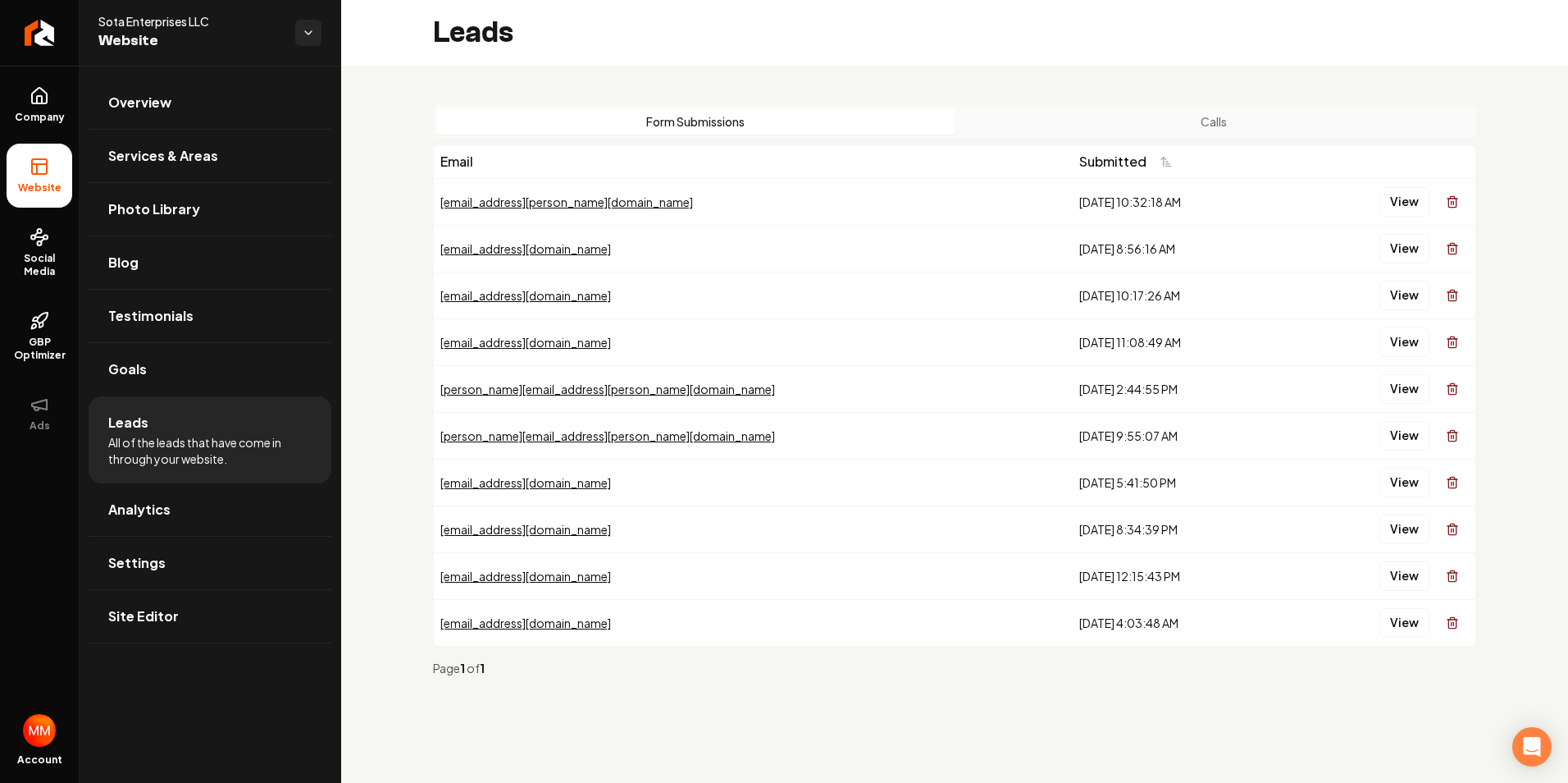
drag, startPoint x: 1445, startPoint y: 250, endPoint x: 869, endPoint y: 78, distance: 601.1
click at [1444, 250] on button "Main content area" at bounding box center [1453, 249] width 33 height 33
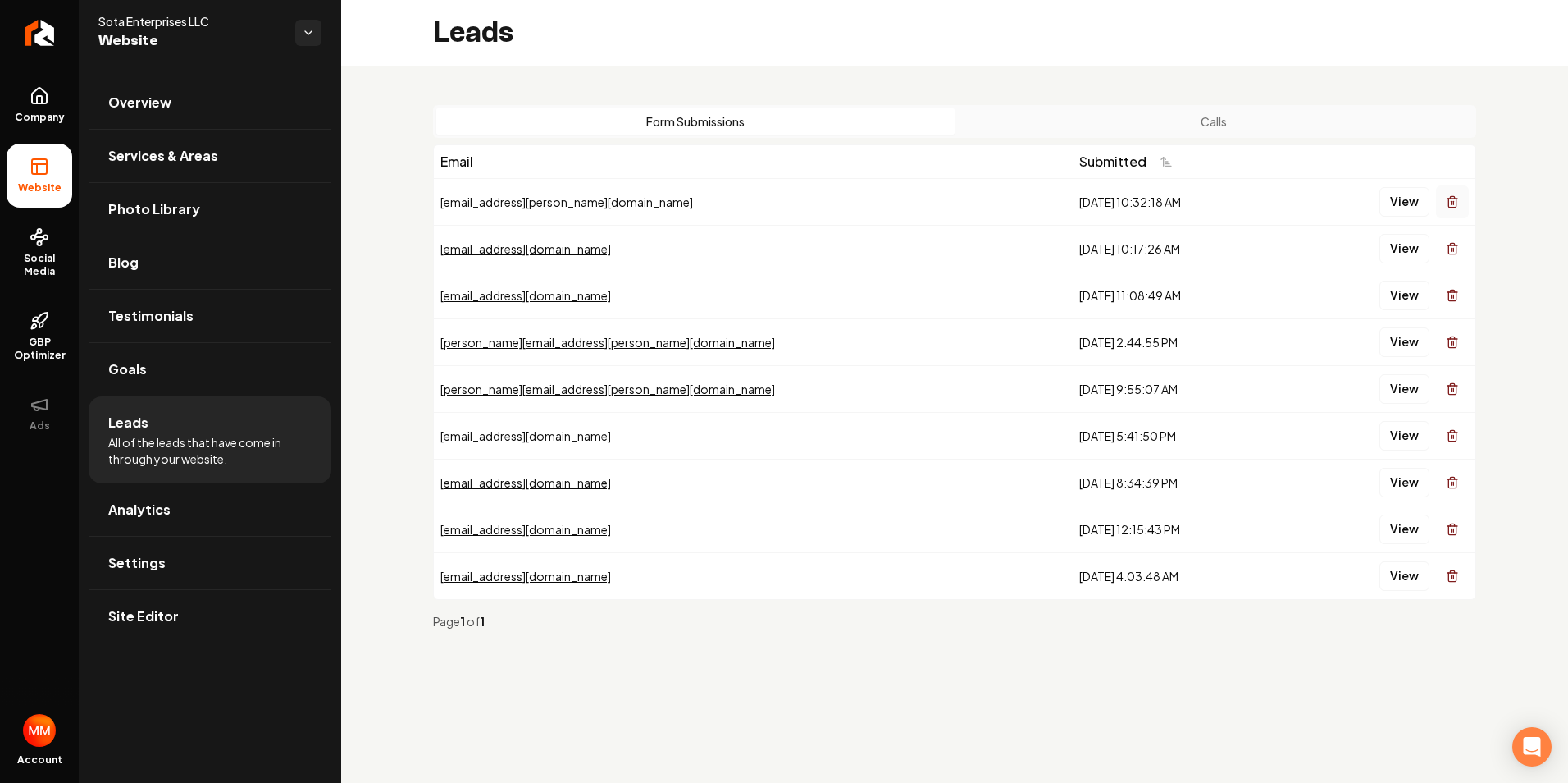
click at [1453, 201] on line "Main content area" at bounding box center [1453, 202] width 0 height 3
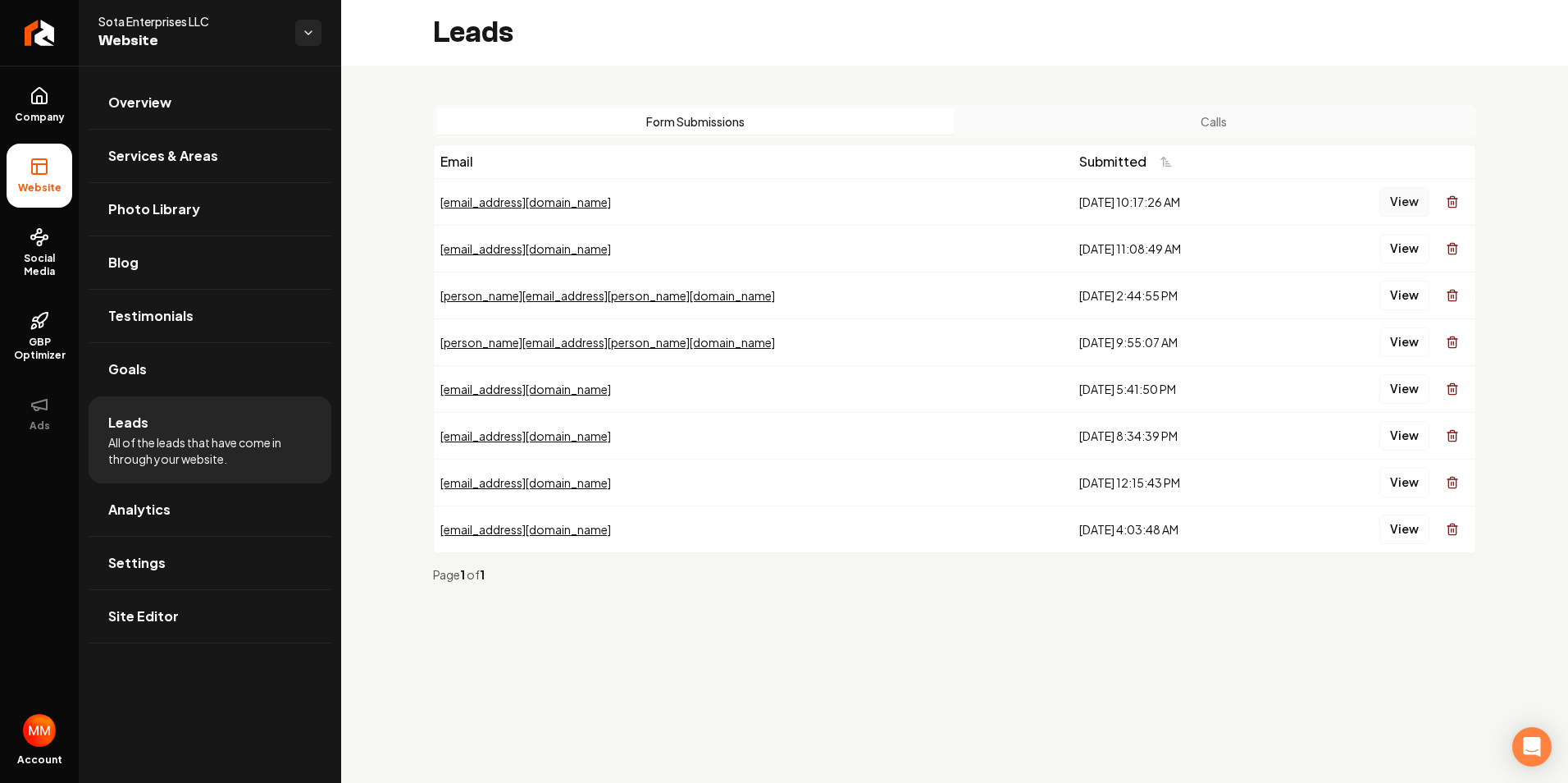
click at [1403, 196] on button "View" at bounding box center [1404, 201] width 50 height 29
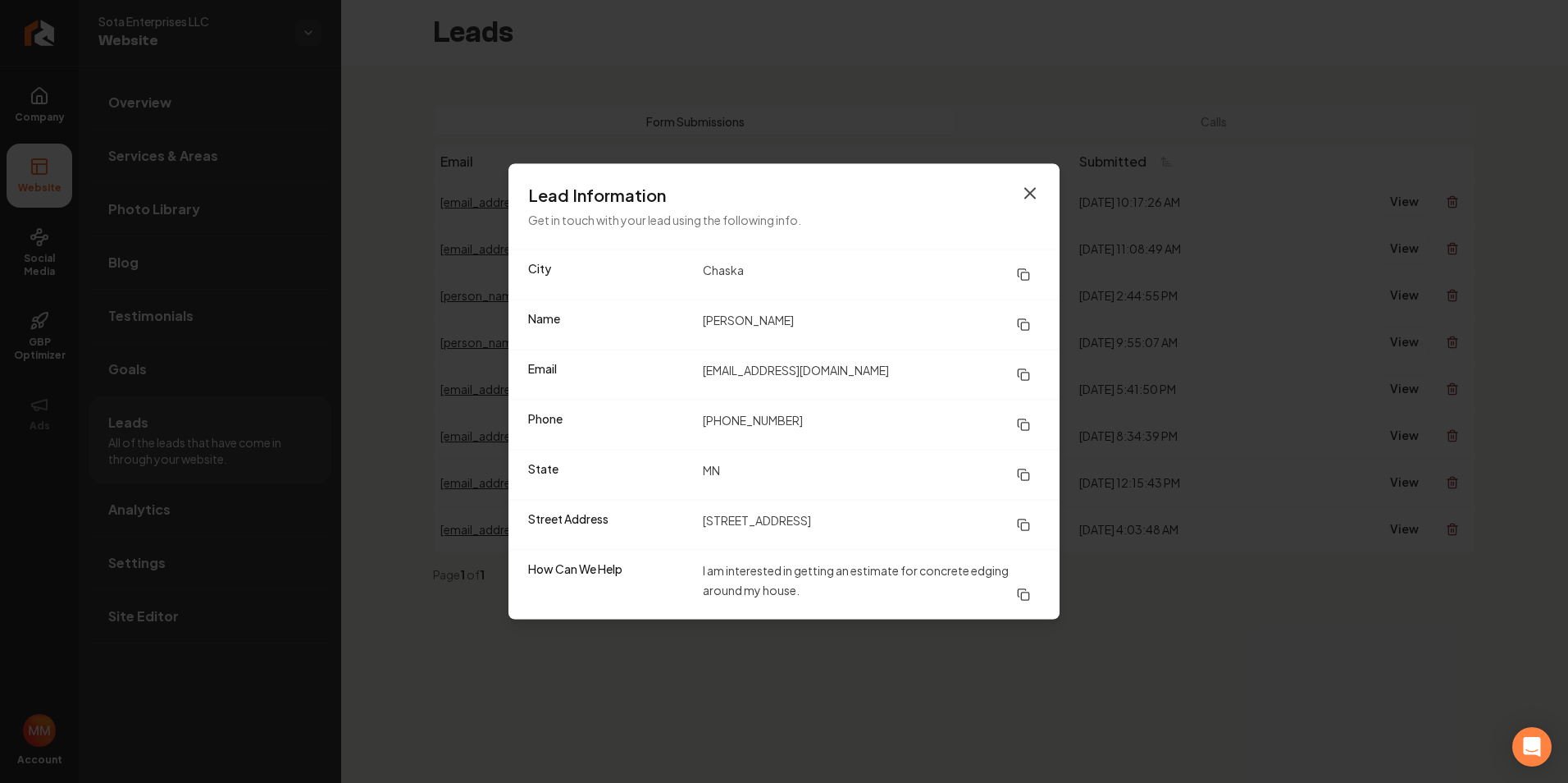
click at [1035, 193] on icon "button" at bounding box center [1030, 194] width 20 height 20
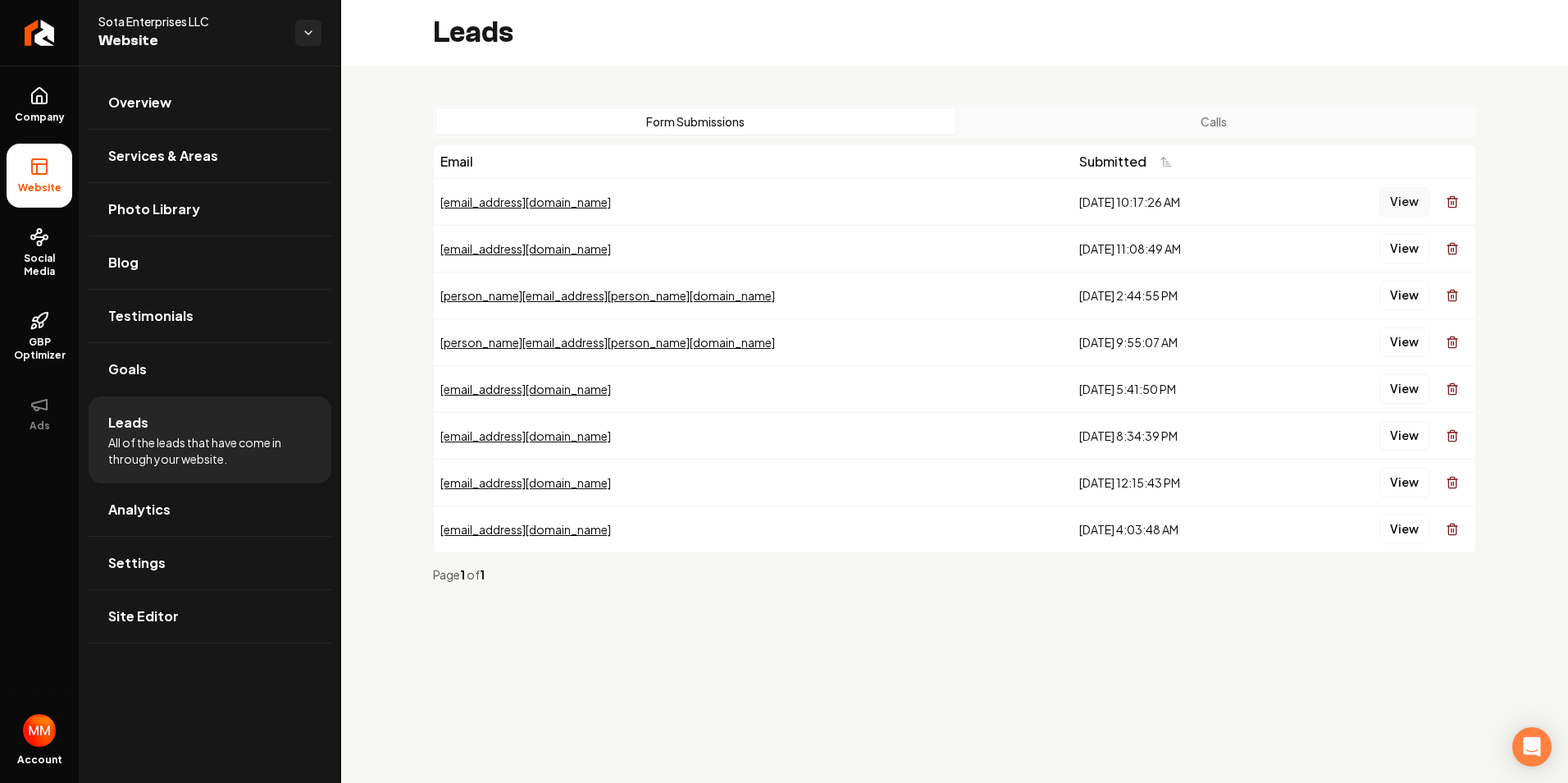
click at [1412, 192] on button "View" at bounding box center [1404, 201] width 50 height 29
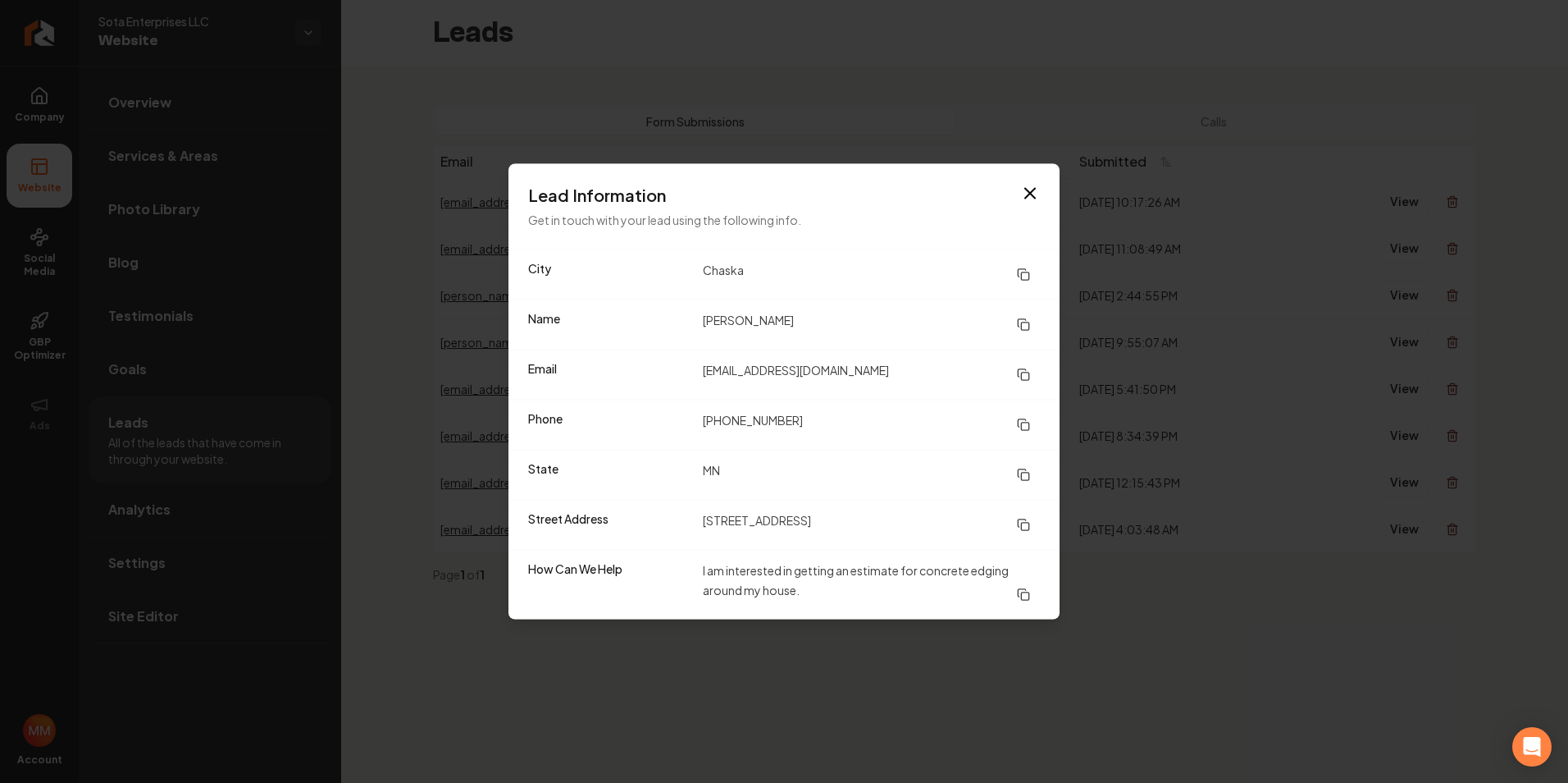
click at [1027, 375] on icon at bounding box center [1023, 374] width 13 height 13
click at [1022, 420] on icon at bounding box center [1023, 424] width 13 height 13
click at [1019, 526] on icon at bounding box center [1023, 524] width 13 height 13
click at [1024, 192] on icon "button" at bounding box center [1030, 194] width 20 height 20
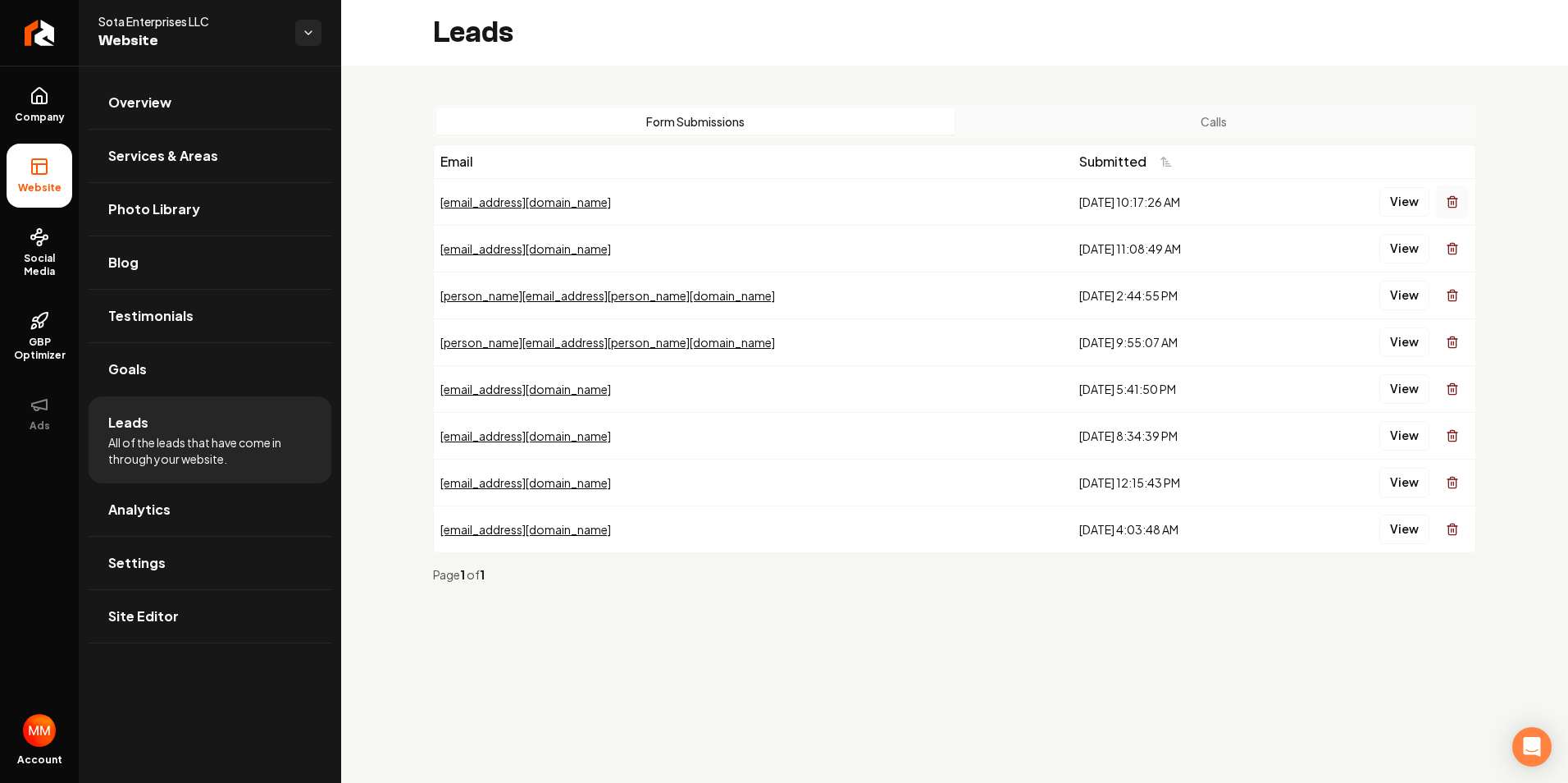
click at [1458, 198] on icon "Main content area" at bounding box center [1452, 198] width 10 height 0
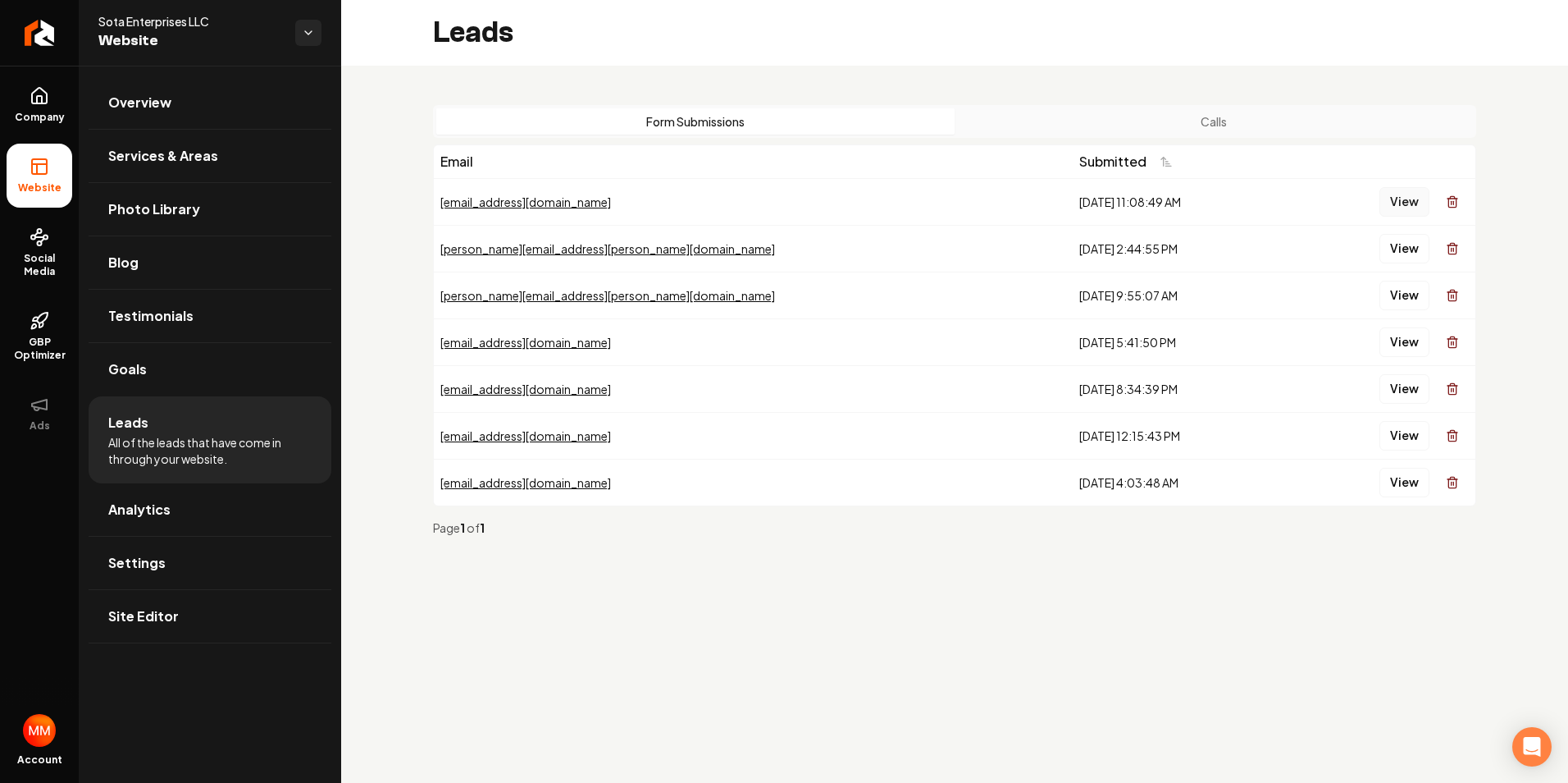
click at [1404, 200] on button "View" at bounding box center [1404, 201] width 50 height 29
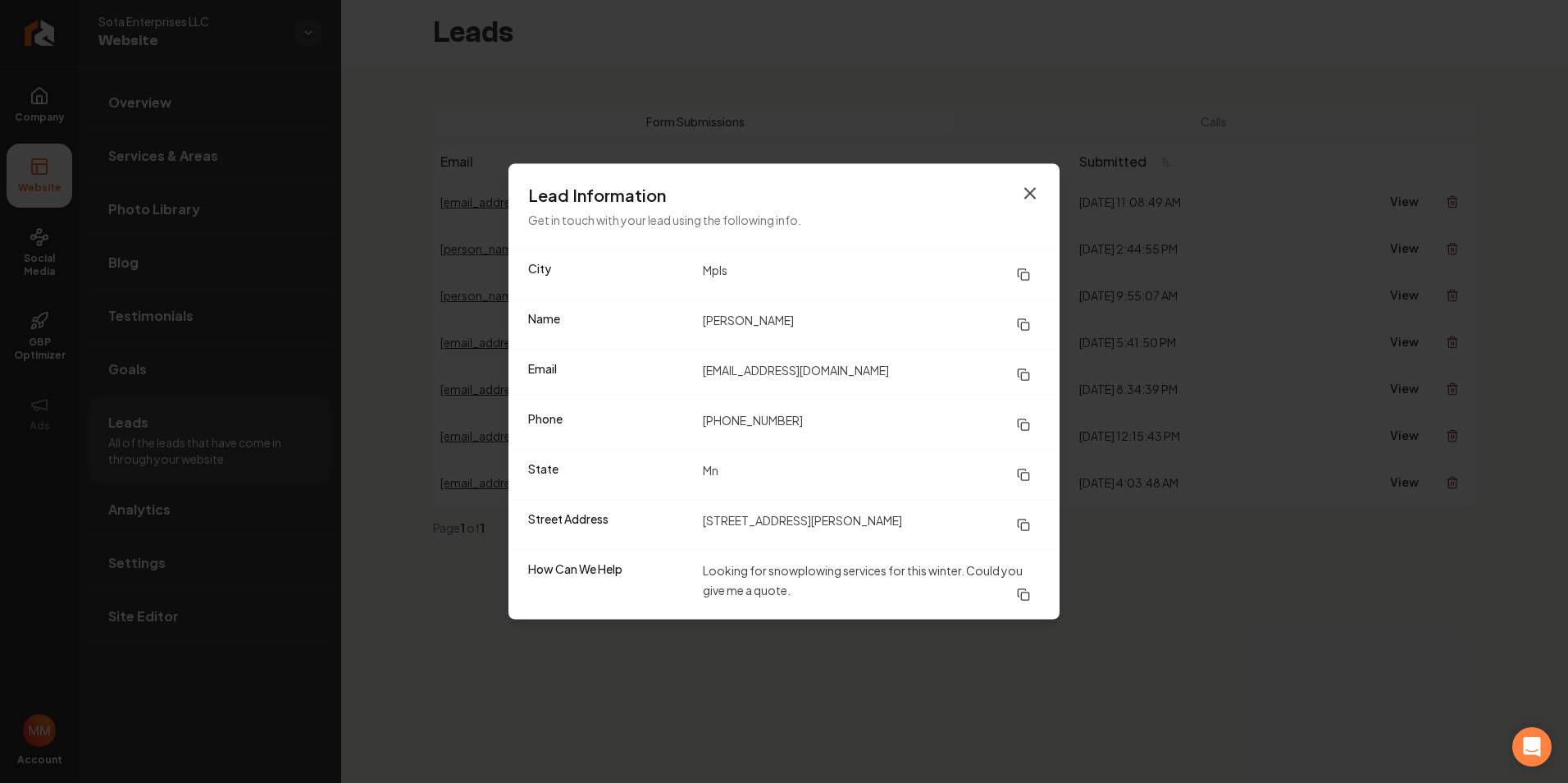
click at [1030, 196] on icon "button" at bounding box center [1030, 194] width 20 height 20
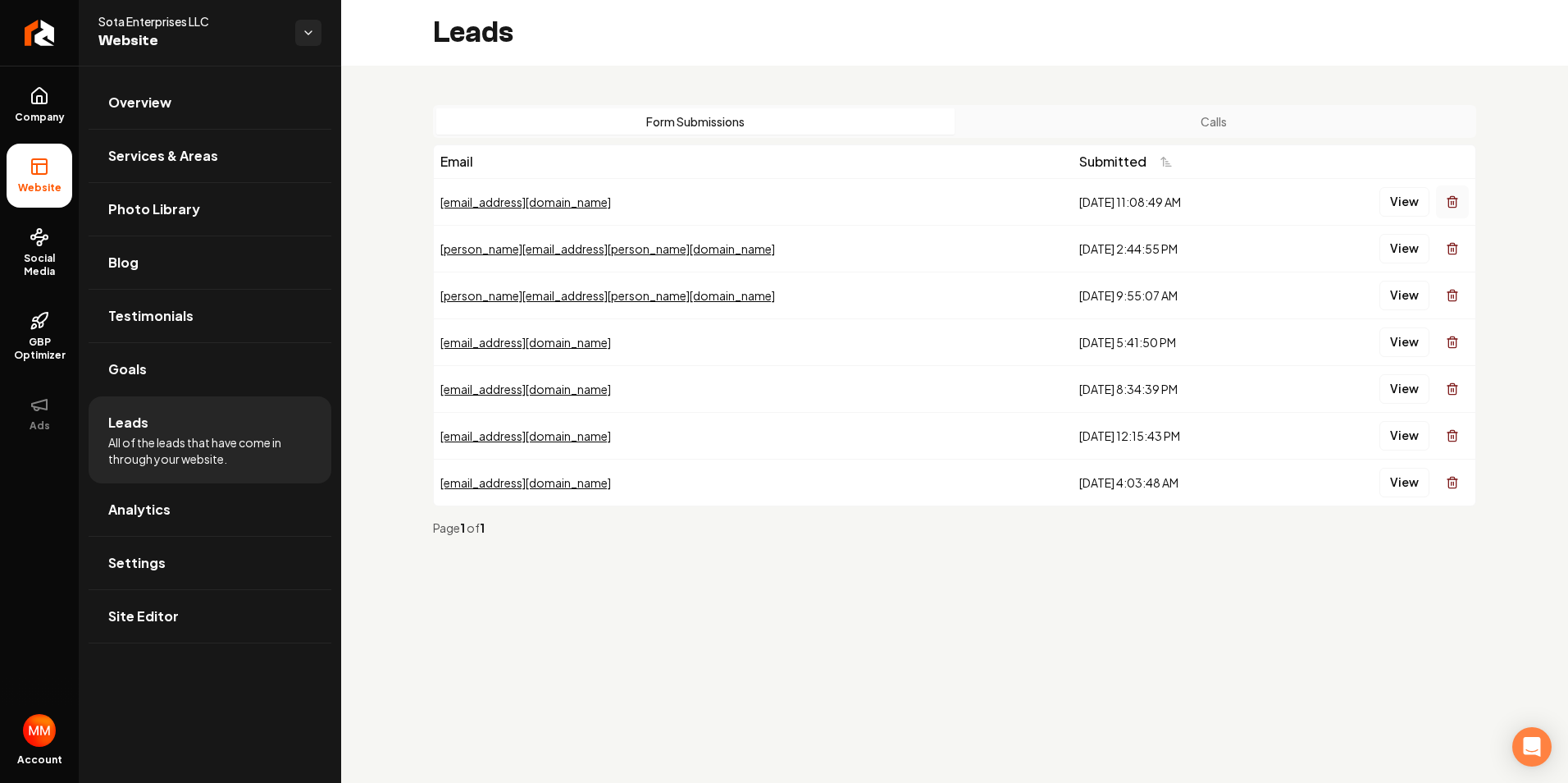
click at [1450, 202] on icon "Main content area" at bounding box center [1452, 201] width 13 height 13
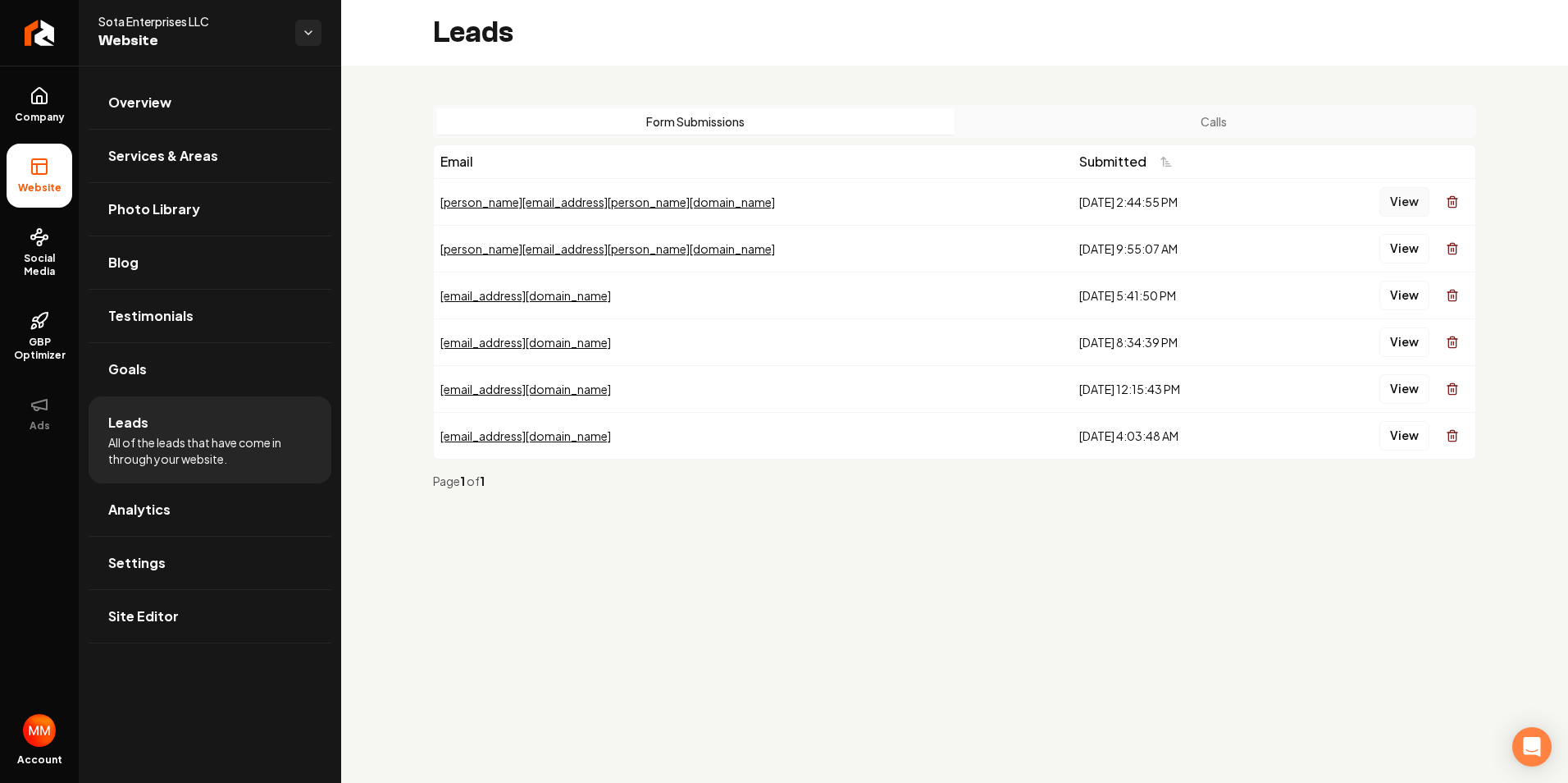
click at [1409, 201] on button "View" at bounding box center [1404, 201] width 50 height 29
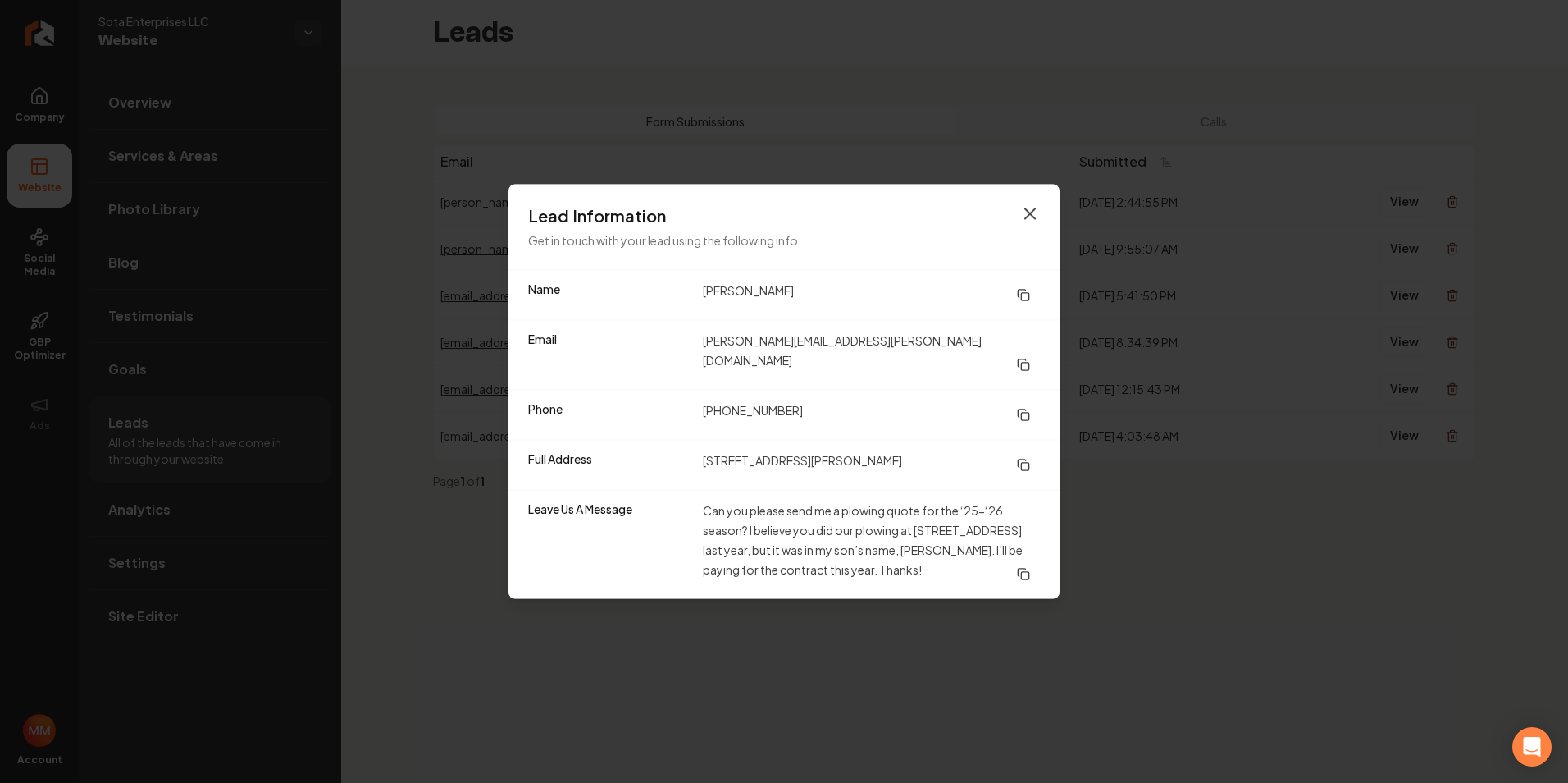
click at [1024, 219] on icon "button" at bounding box center [1030, 214] width 20 height 20
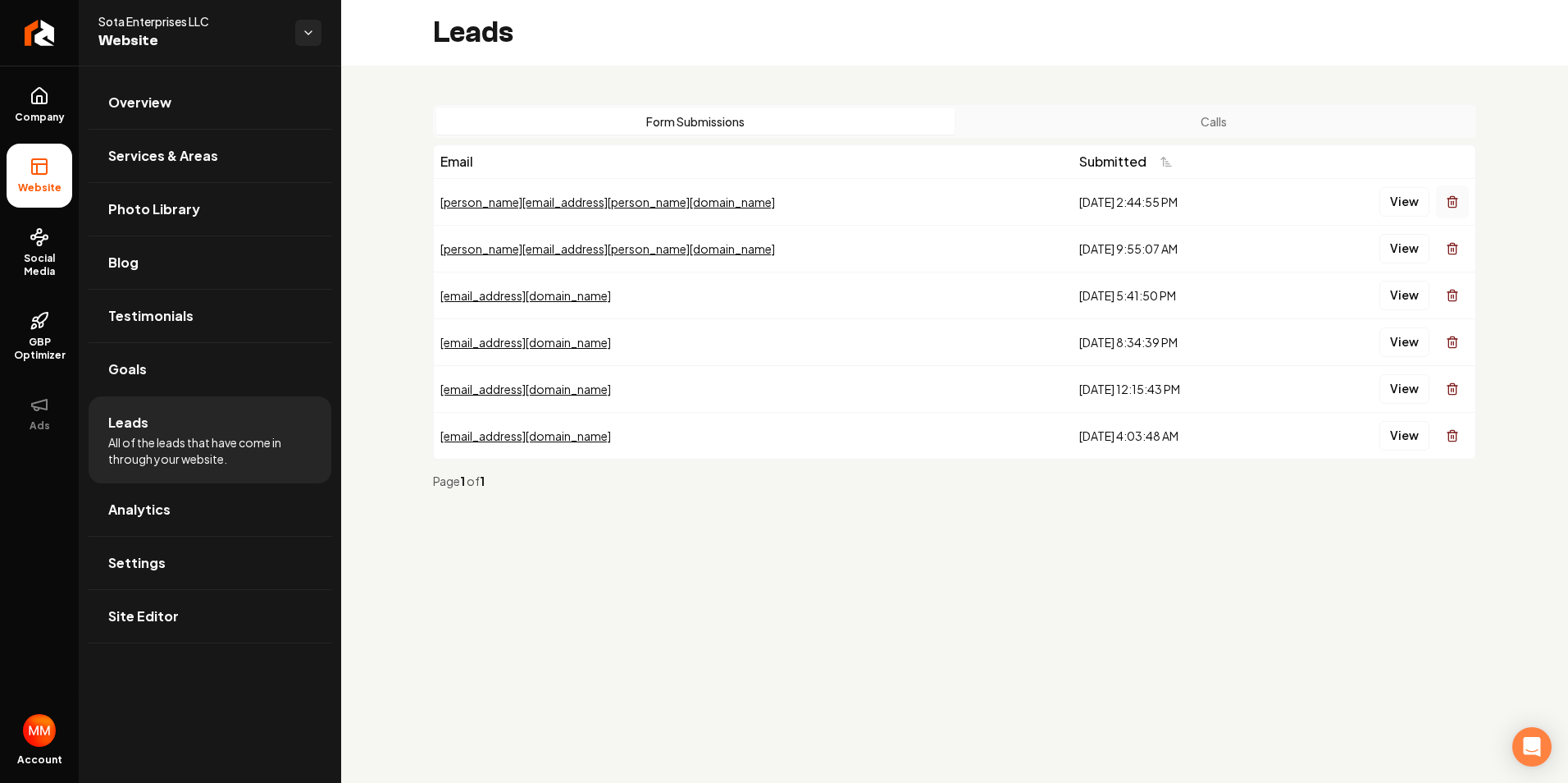
click at [1453, 207] on icon "Main content area" at bounding box center [1452, 202] width 8 height 9
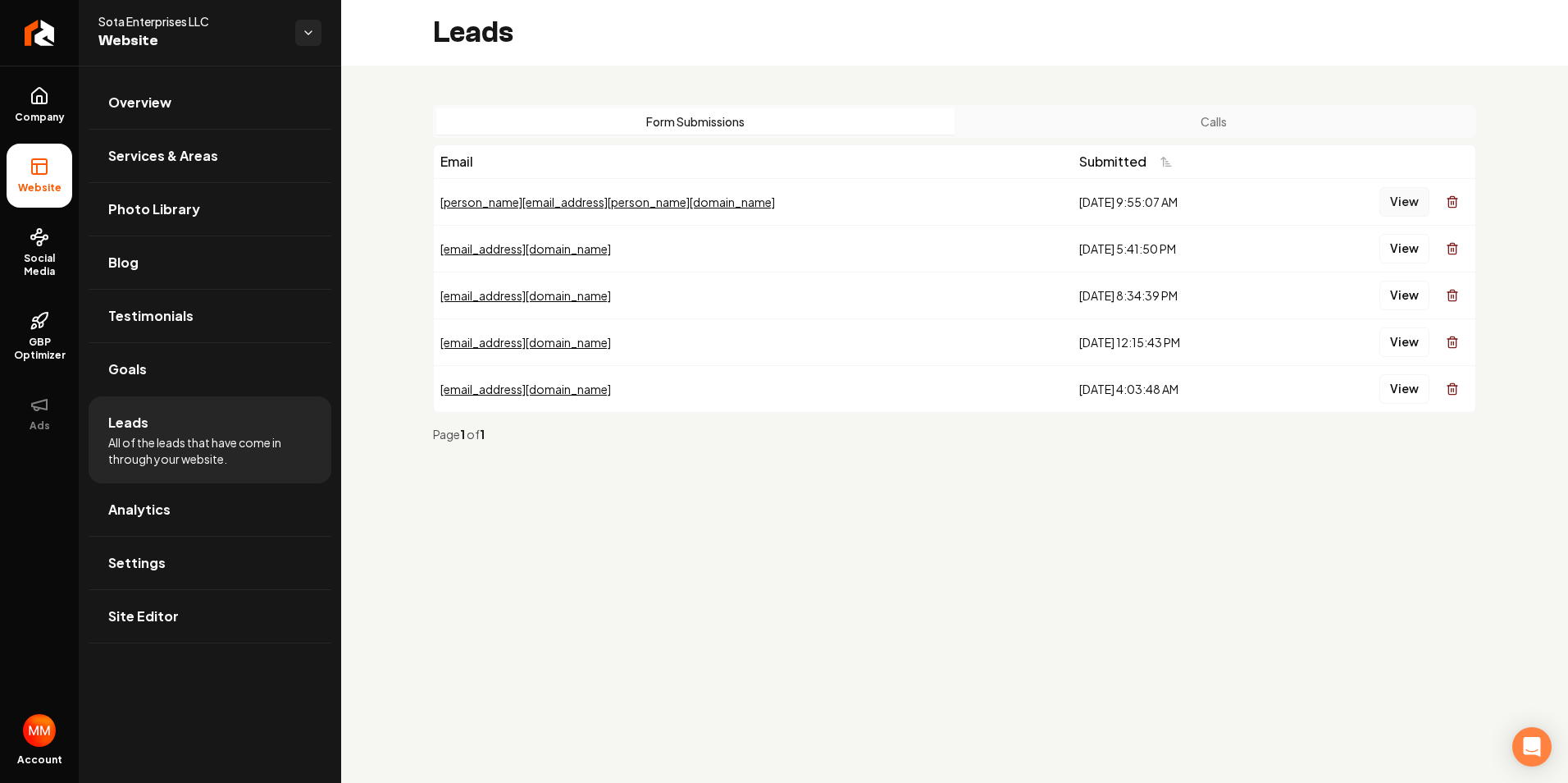
click at [1416, 195] on button "View" at bounding box center [1404, 201] width 50 height 29
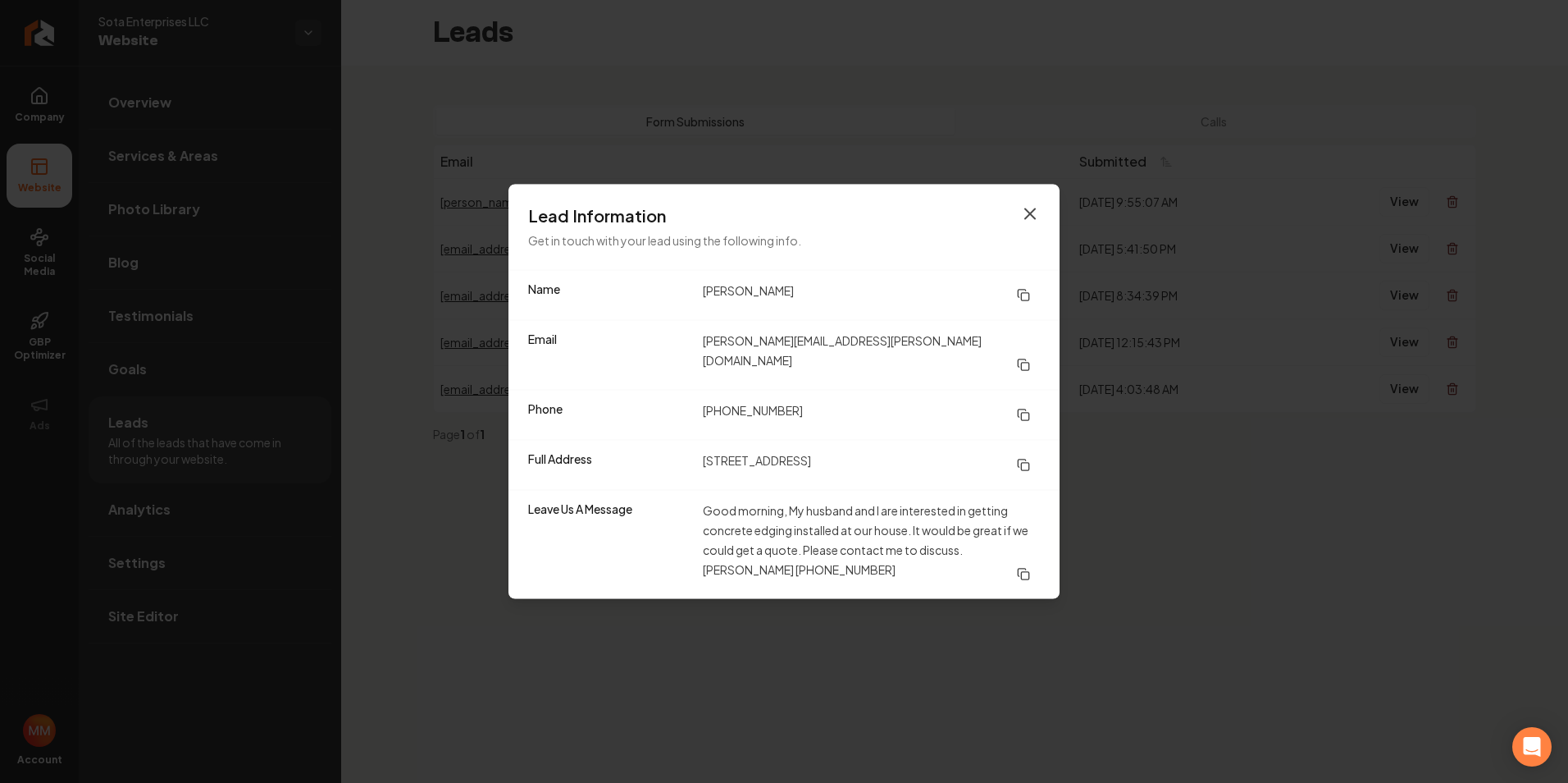
click at [1028, 219] on icon "button" at bounding box center [1030, 214] width 10 height 10
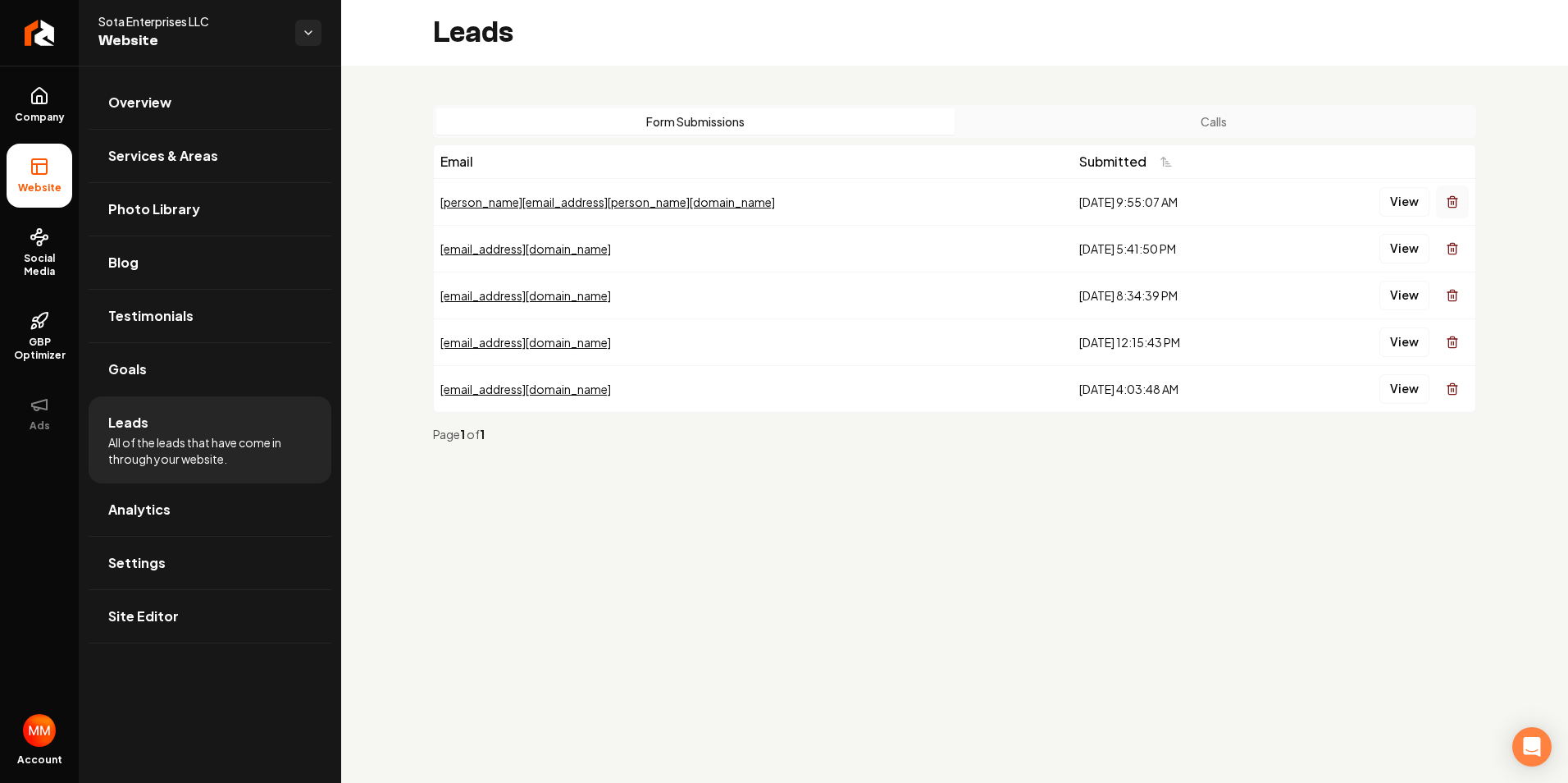
click at [1458, 201] on icon "Main content area" at bounding box center [1452, 201] width 13 height 13
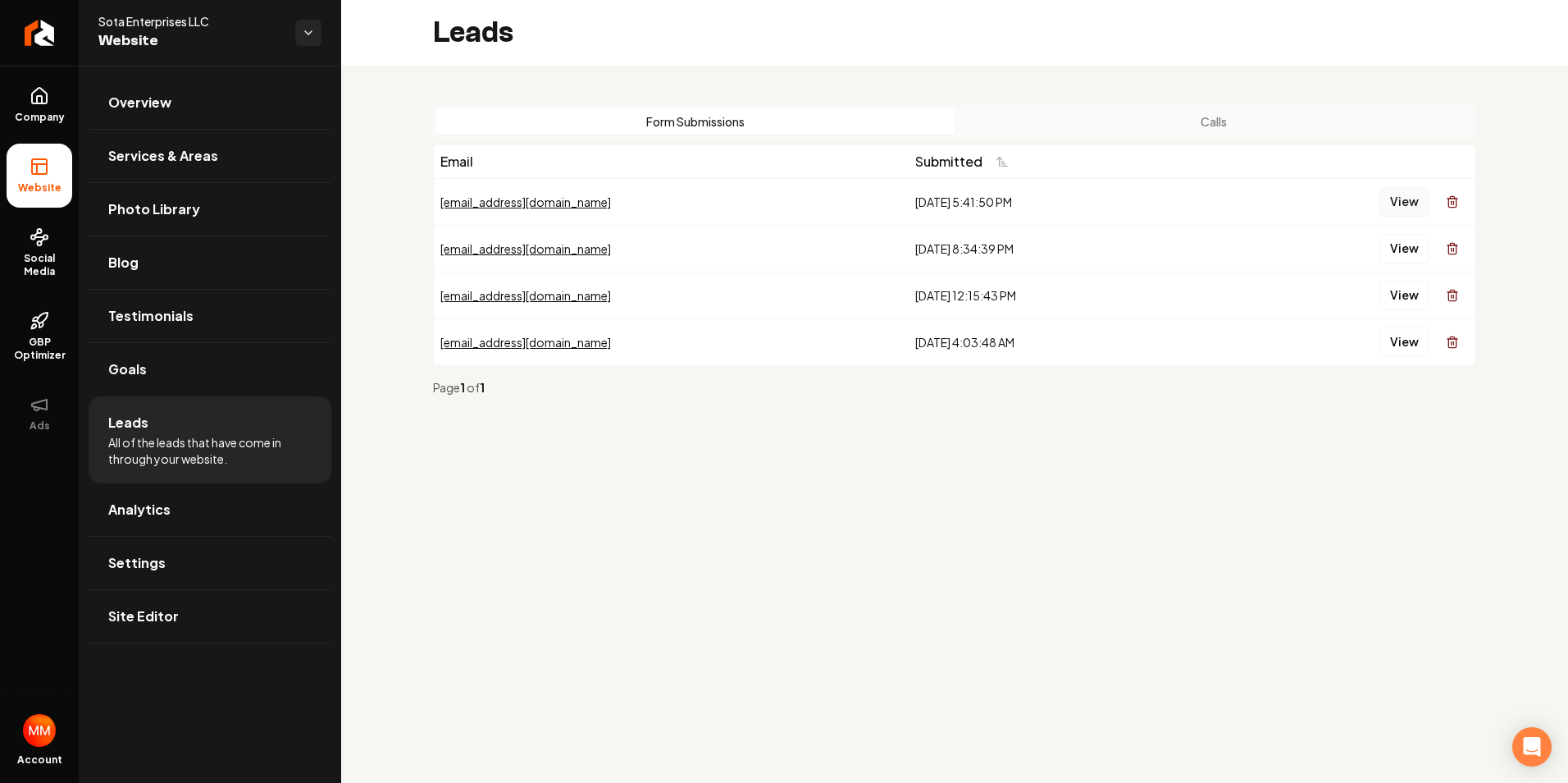
click at [1400, 196] on button "View" at bounding box center [1404, 201] width 50 height 29
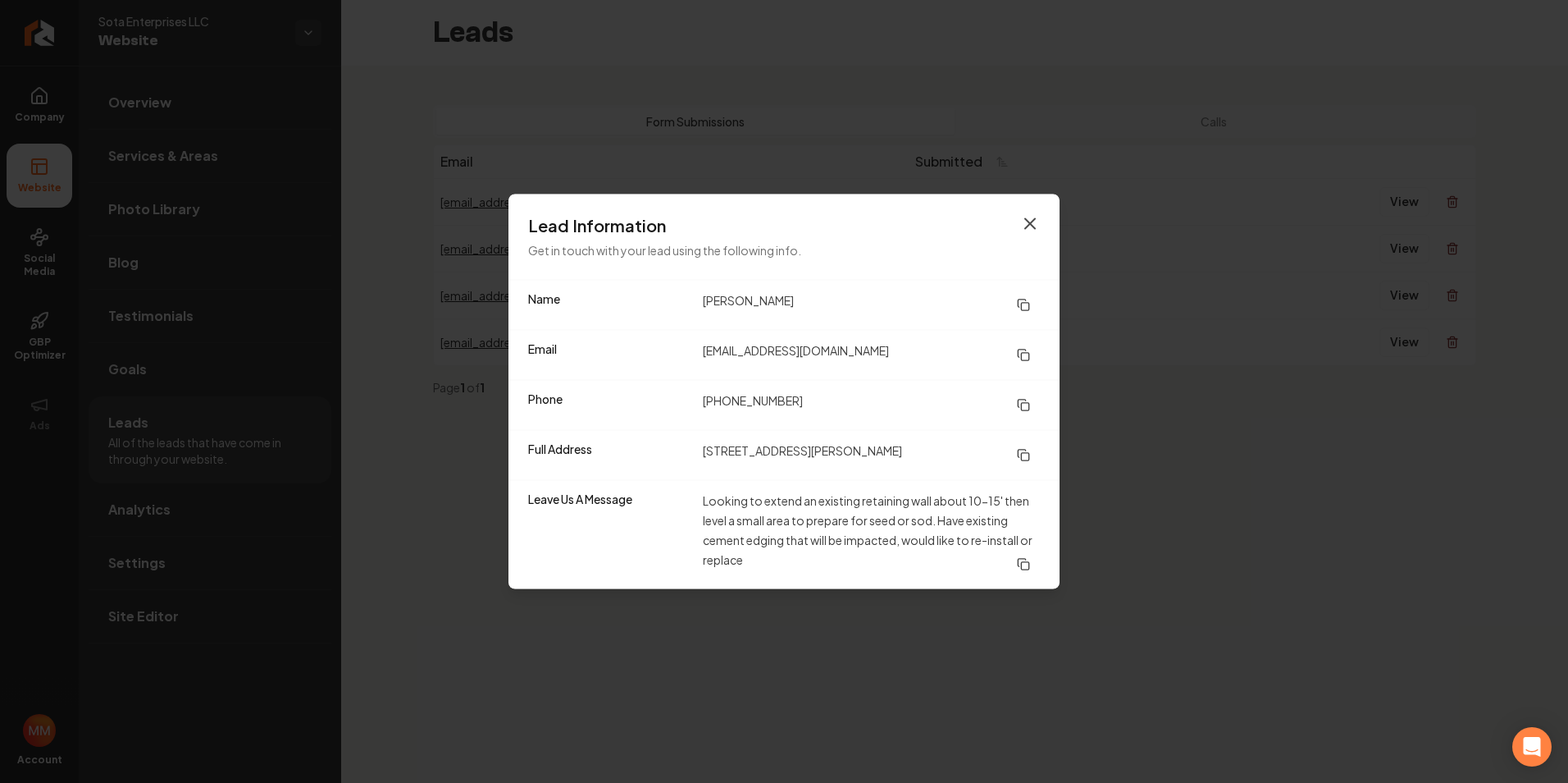
click at [1034, 222] on icon "button" at bounding box center [1030, 224] width 20 height 20
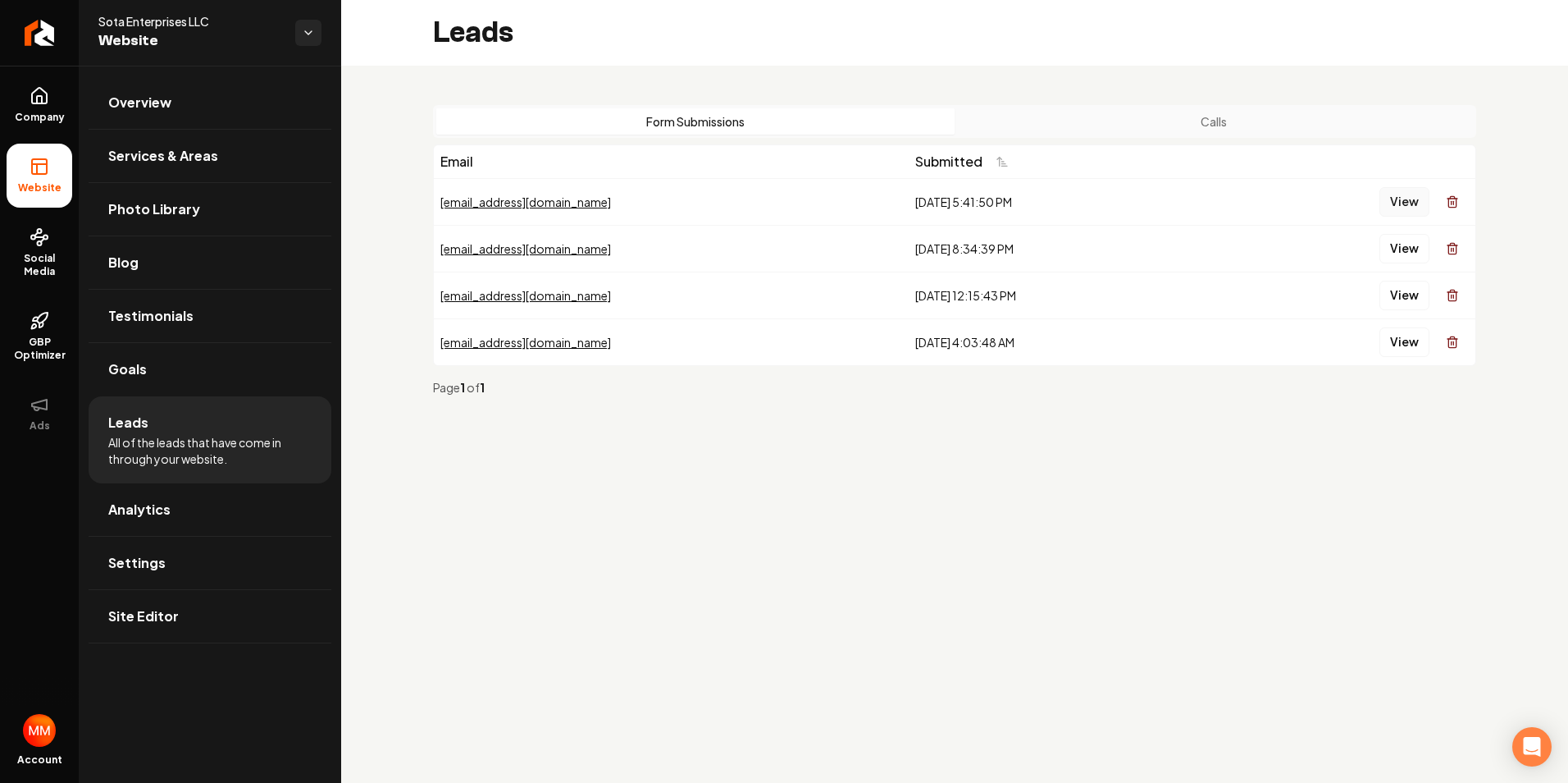
click at [1400, 199] on button "View" at bounding box center [1404, 201] width 50 height 29
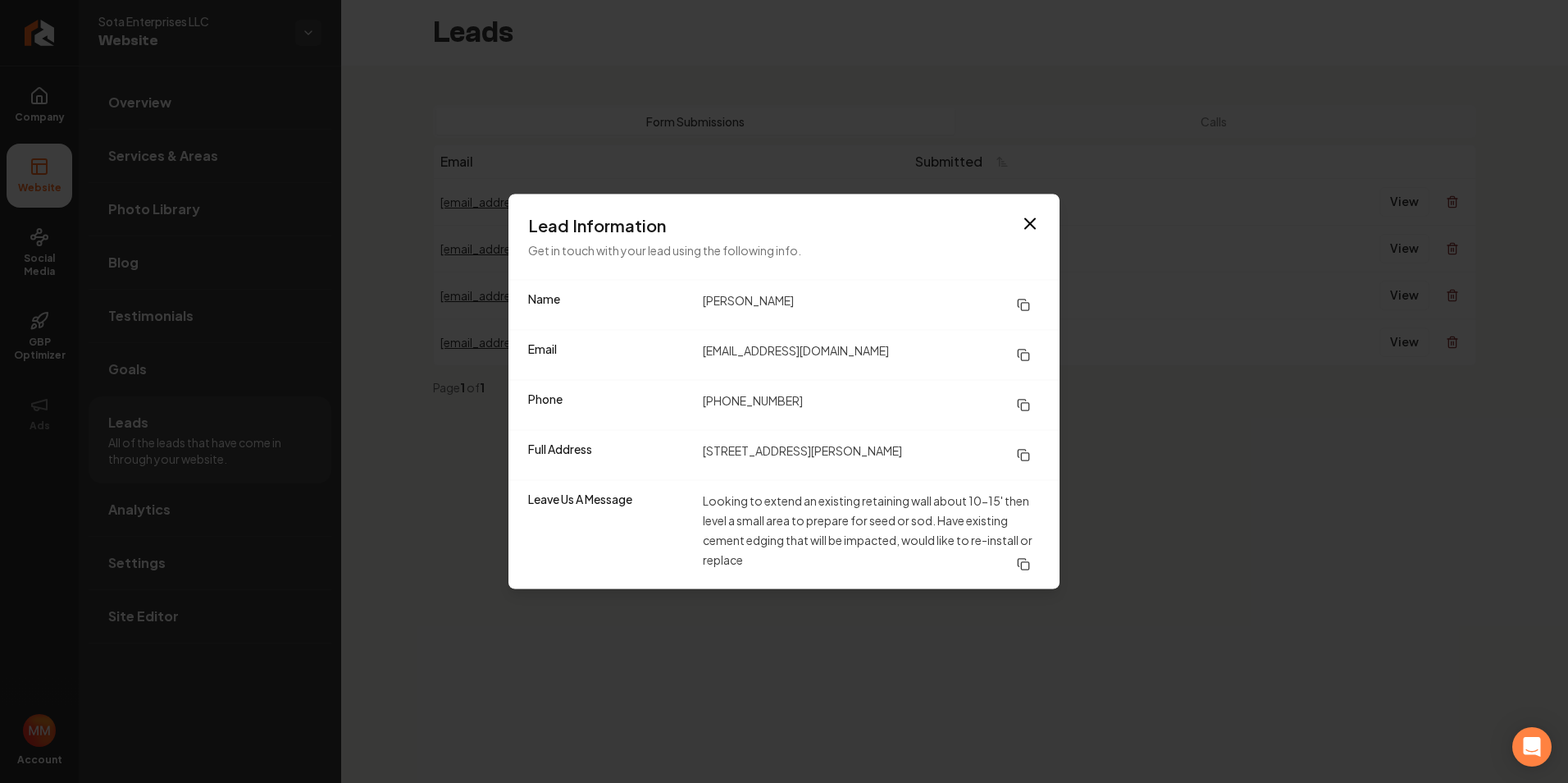
click at [1038, 222] on icon "button" at bounding box center [1030, 224] width 20 height 20
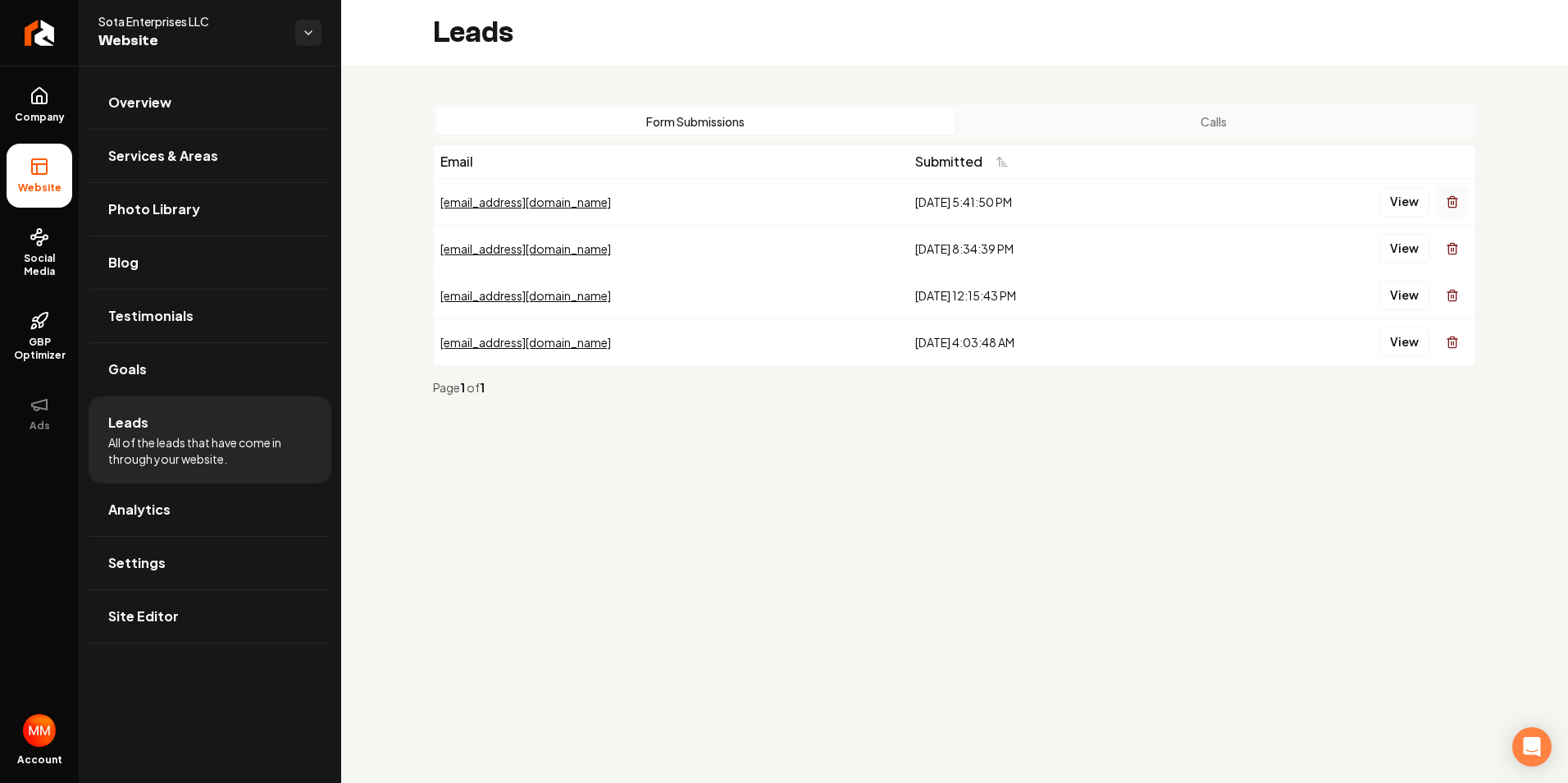
click at [1451, 200] on icon "Main content area" at bounding box center [1452, 201] width 13 height 13
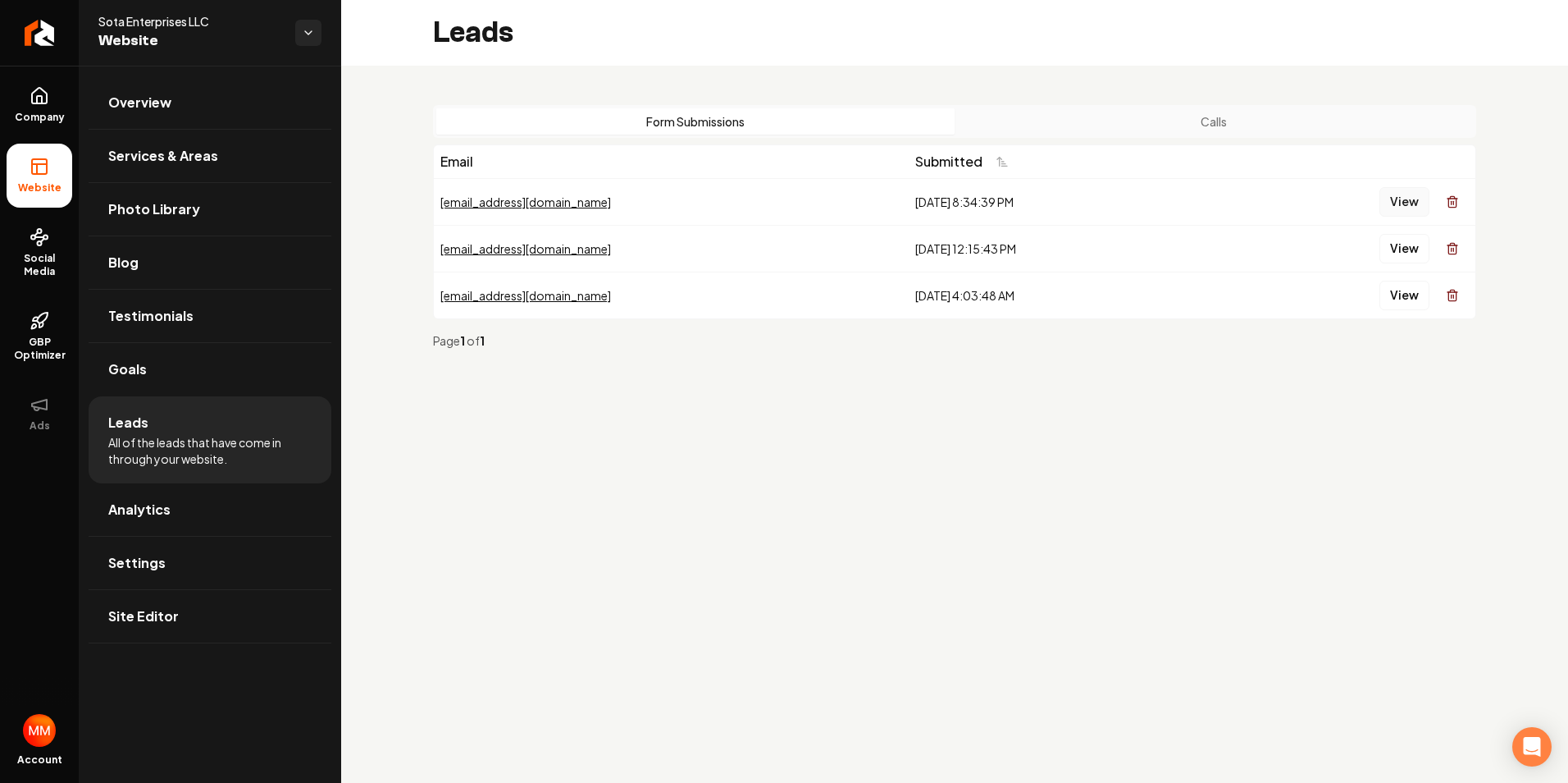
click at [1413, 196] on button "View" at bounding box center [1404, 201] width 50 height 29
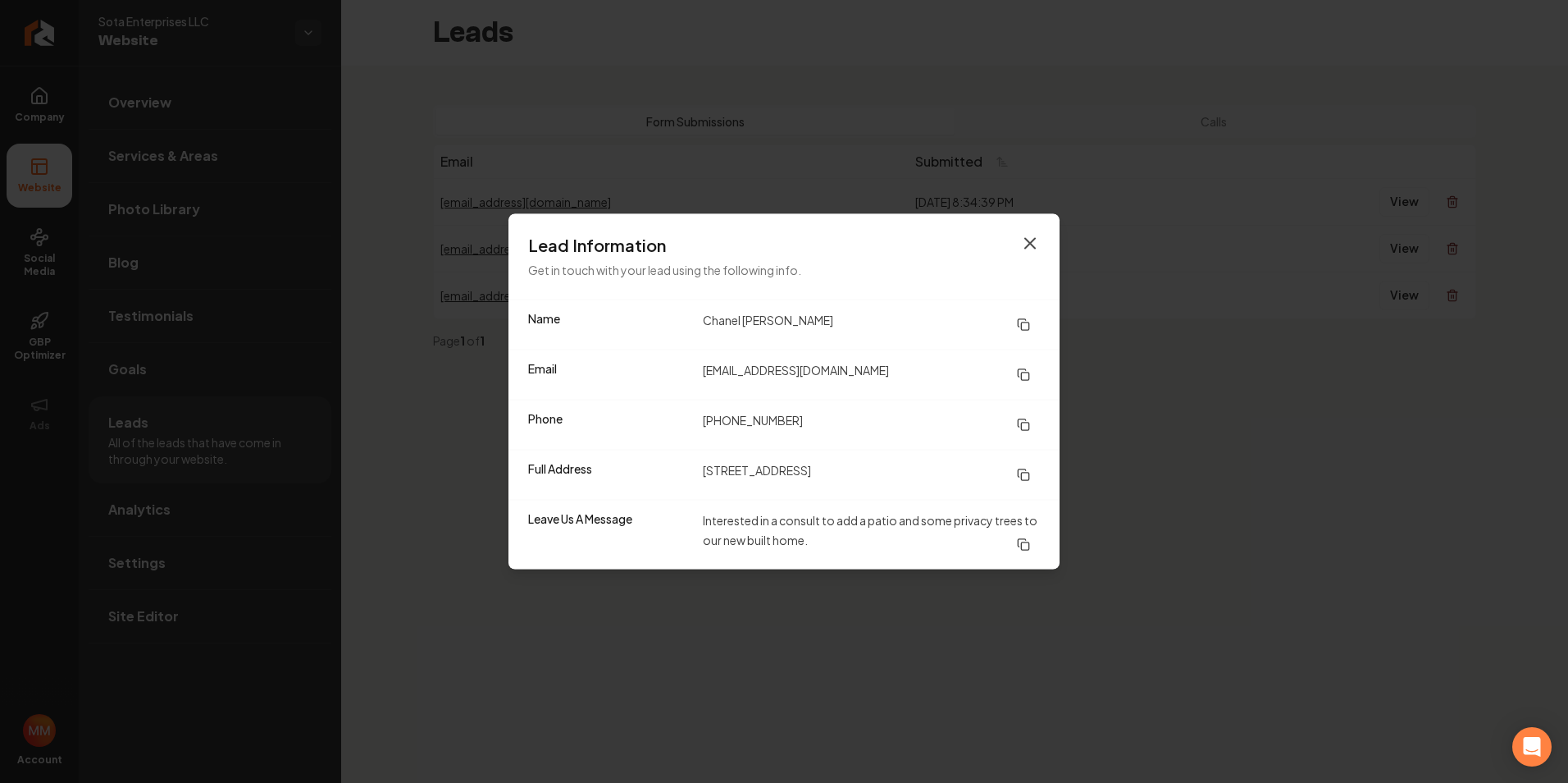
click at [1035, 243] on icon "button" at bounding box center [1030, 243] width 20 height 20
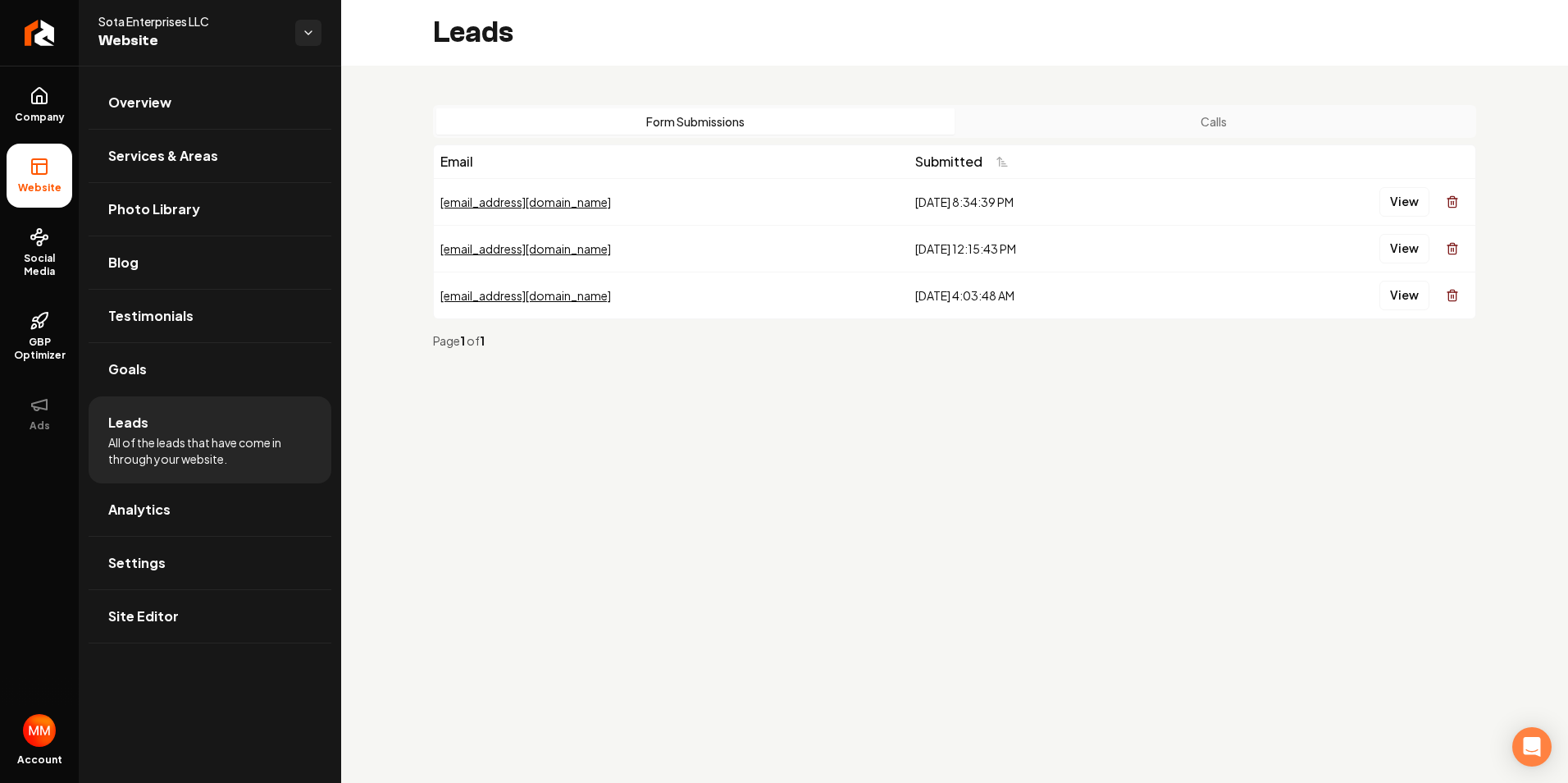
drag, startPoint x: 1442, startPoint y: 201, endPoint x: 855, endPoint y: 76, distance: 600.2
click at [1442, 201] on button "Main content area" at bounding box center [1453, 202] width 33 height 33
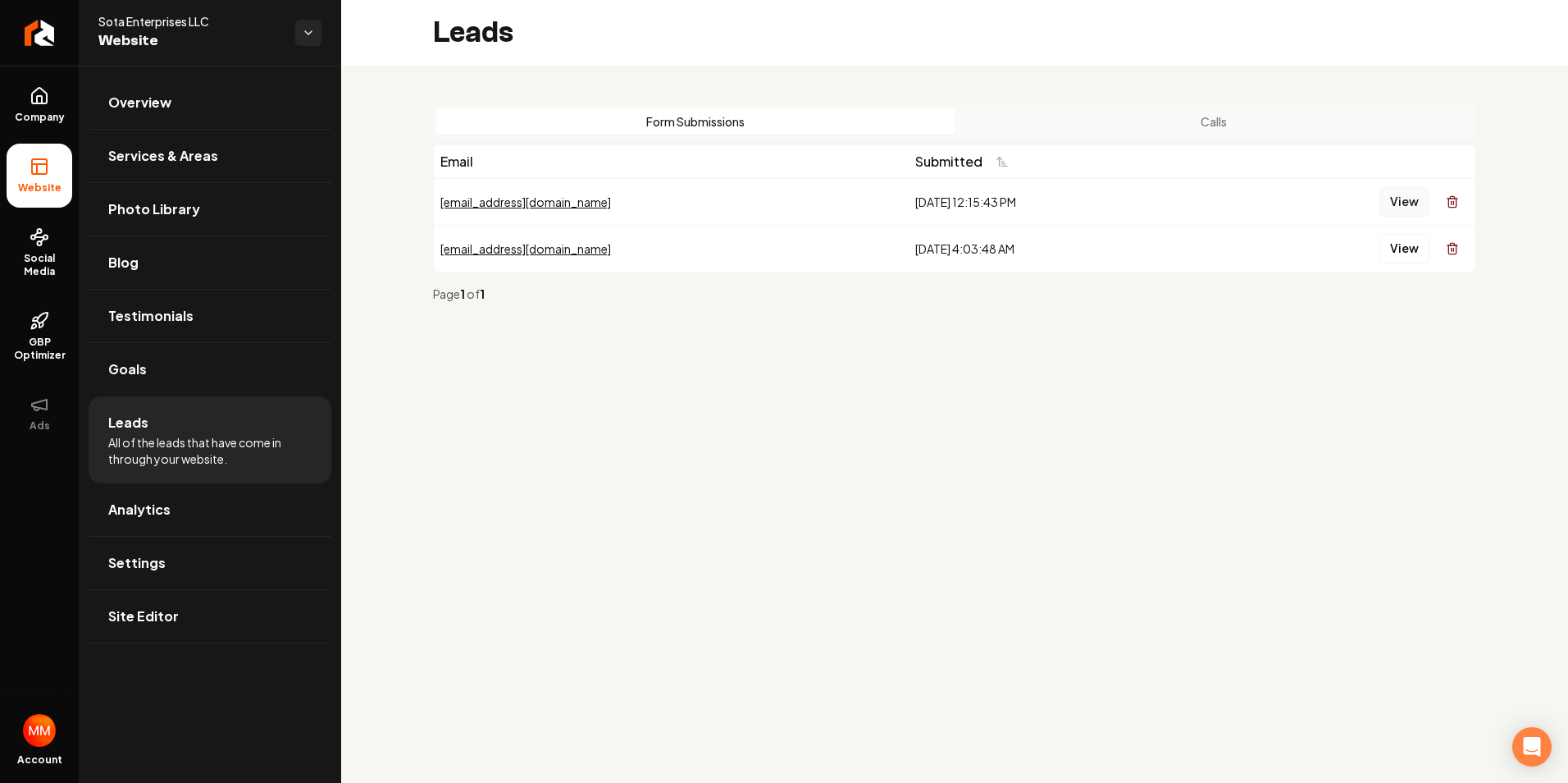
click at [1404, 204] on button "View" at bounding box center [1404, 201] width 50 height 29
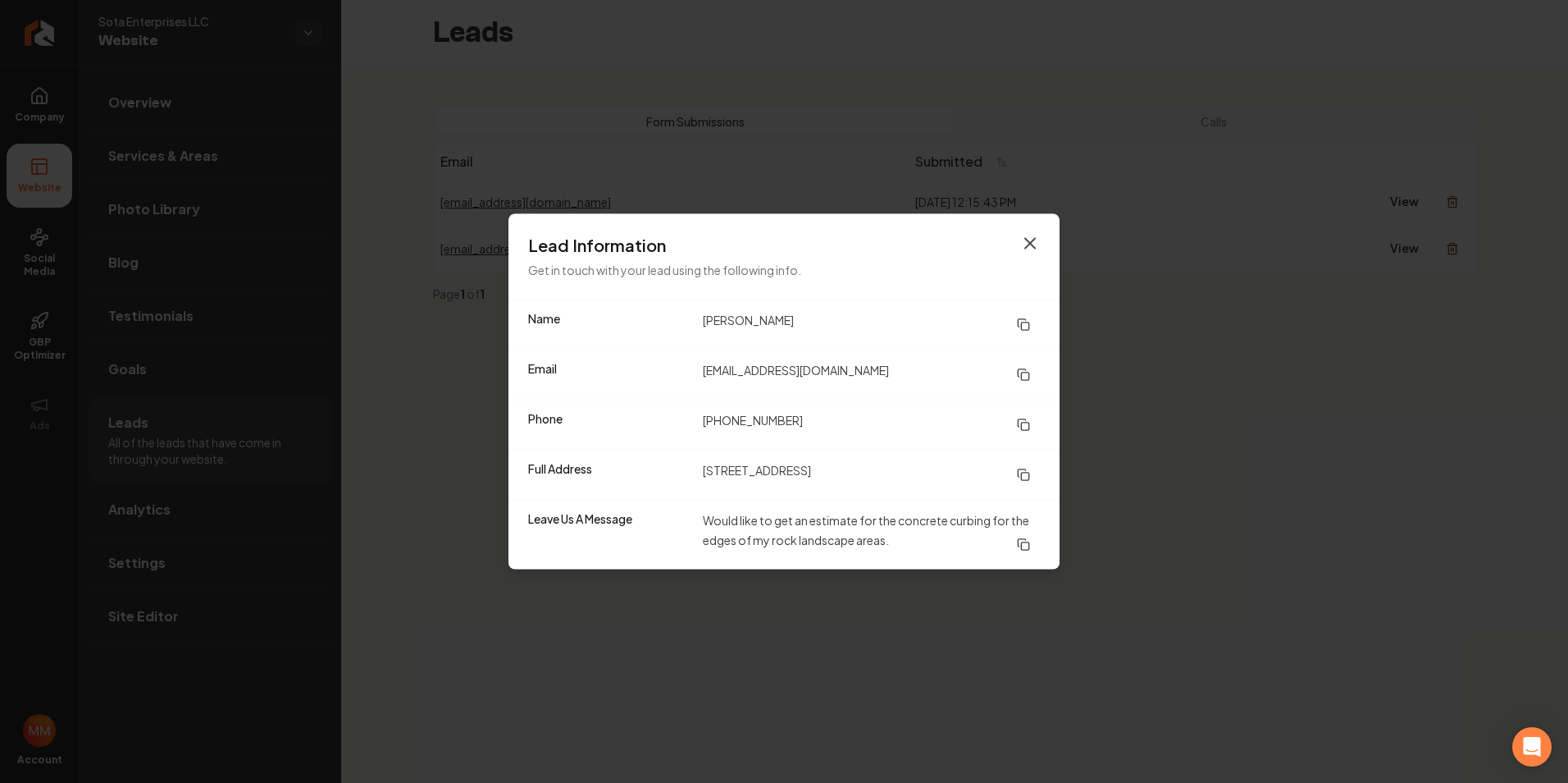
click at [1031, 242] on icon "button" at bounding box center [1030, 243] width 10 height 10
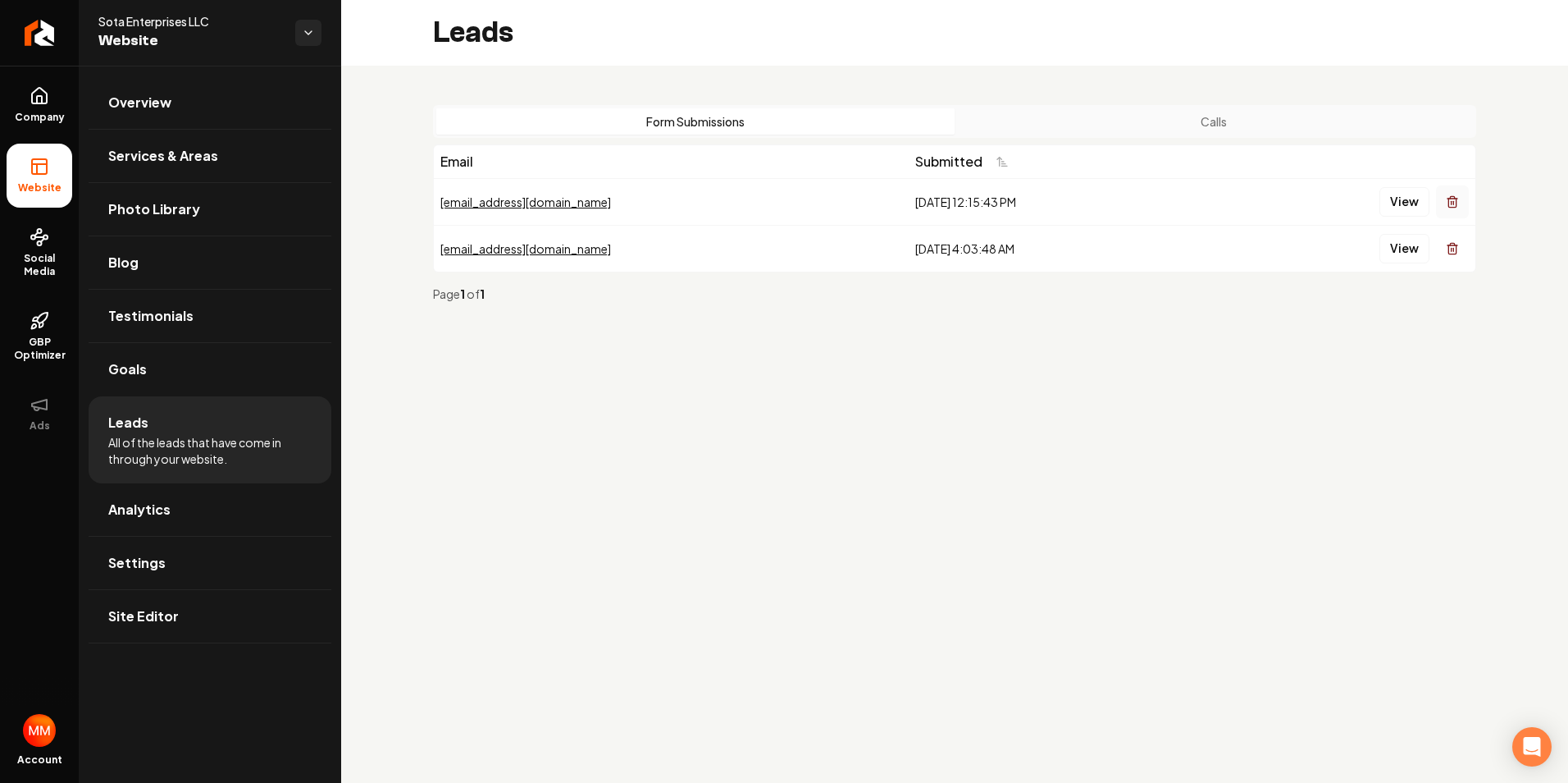
click at [1456, 202] on icon "Main content area" at bounding box center [1452, 202] width 8 height 9
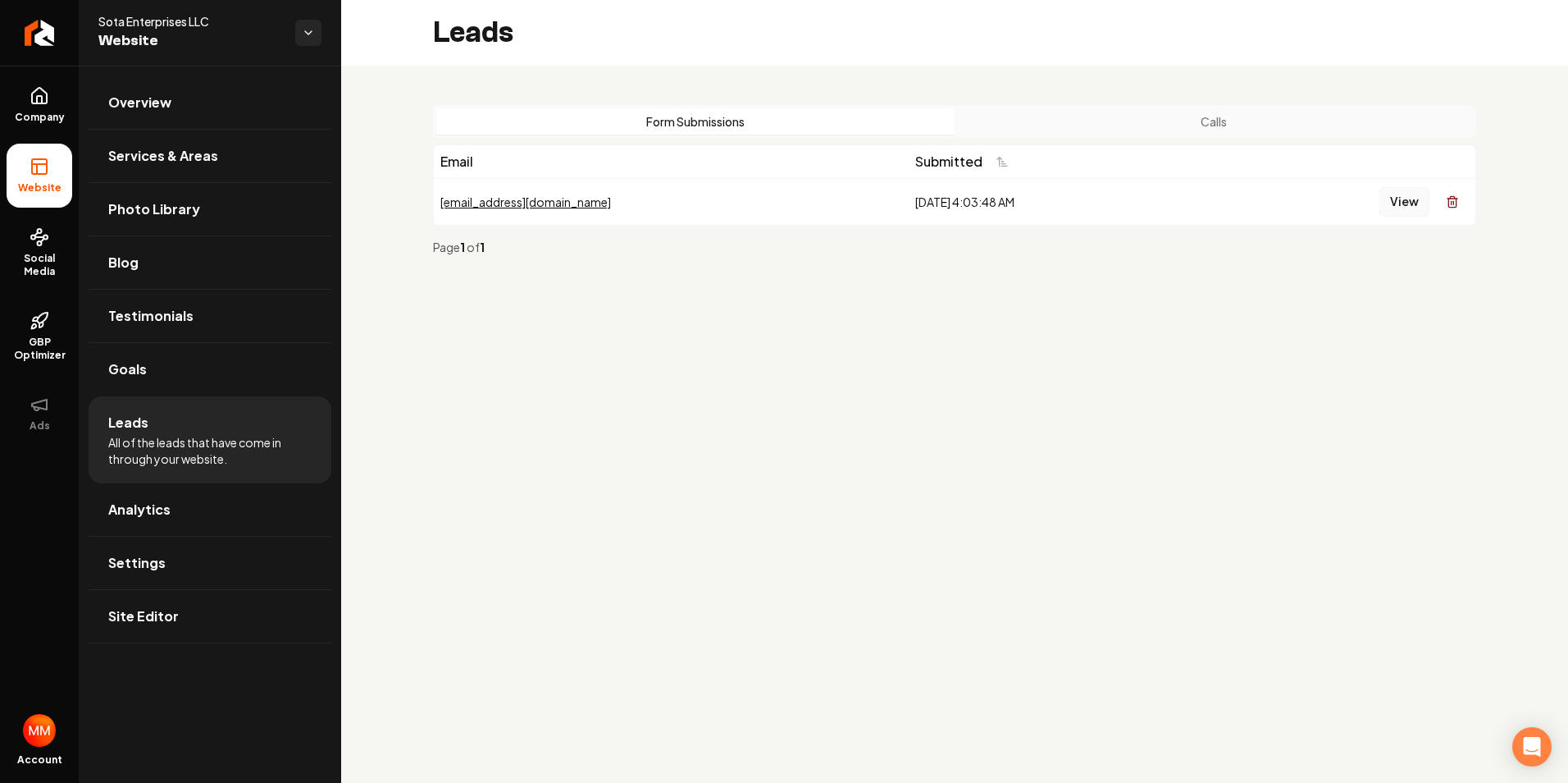
click at [1406, 199] on button "View" at bounding box center [1404, 201] width 50 height 29
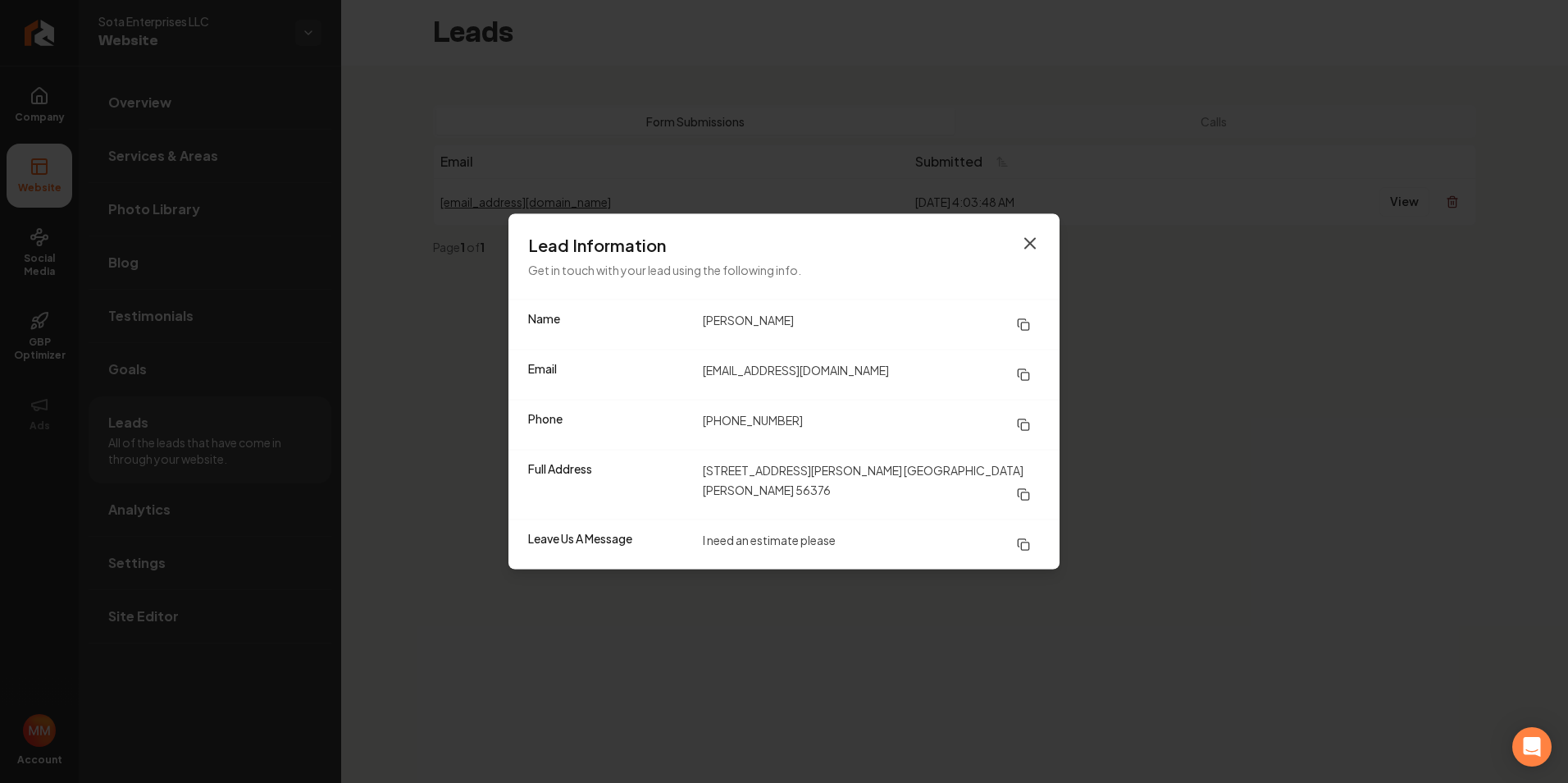
click at [1033, 247] on icon "button" at bounding box center [1030, 243] width 20 height 20
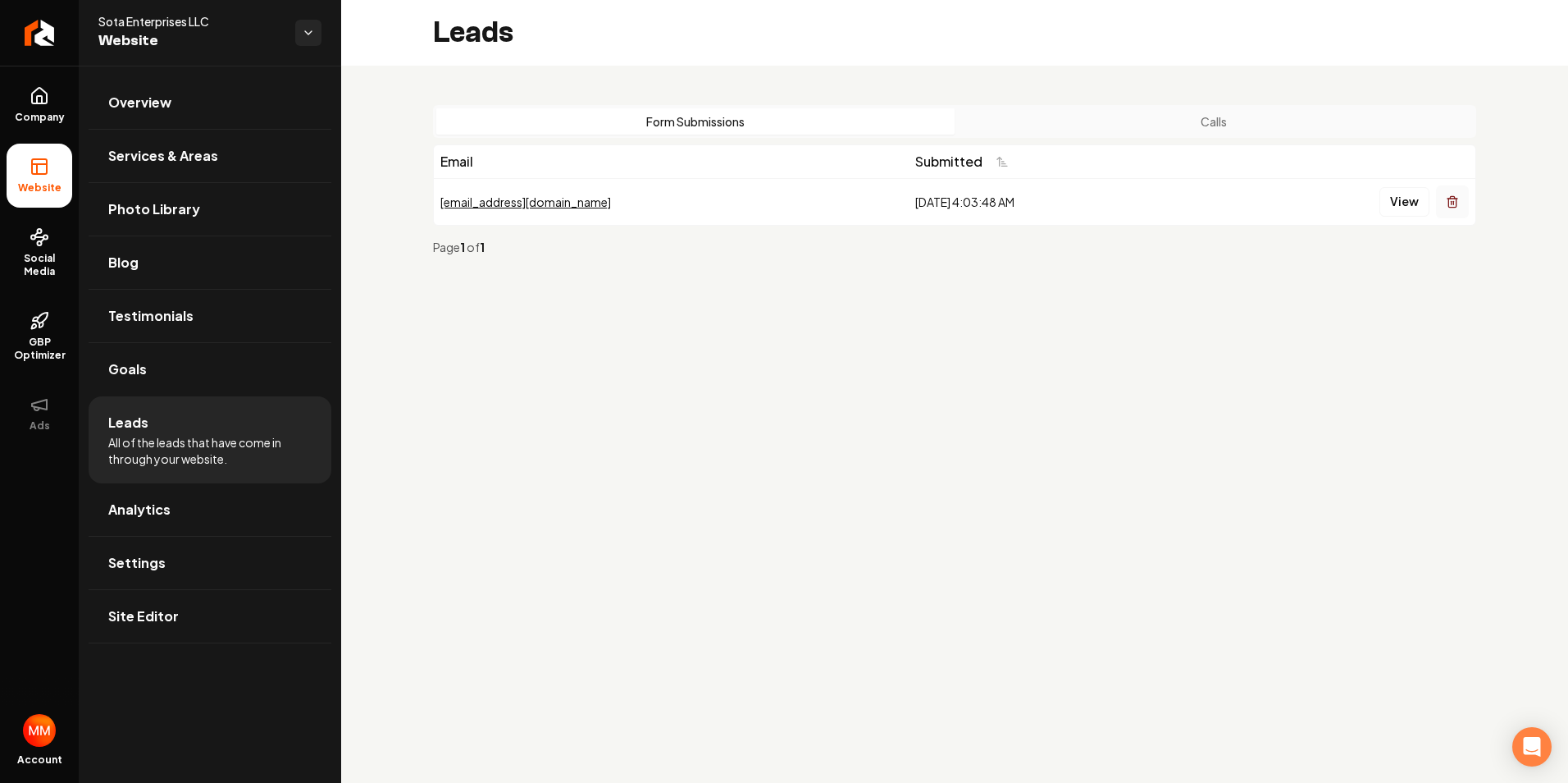
click at [1453, 205] on icon "Main content area" at bounding box center [1452, 201] width 13 height 13
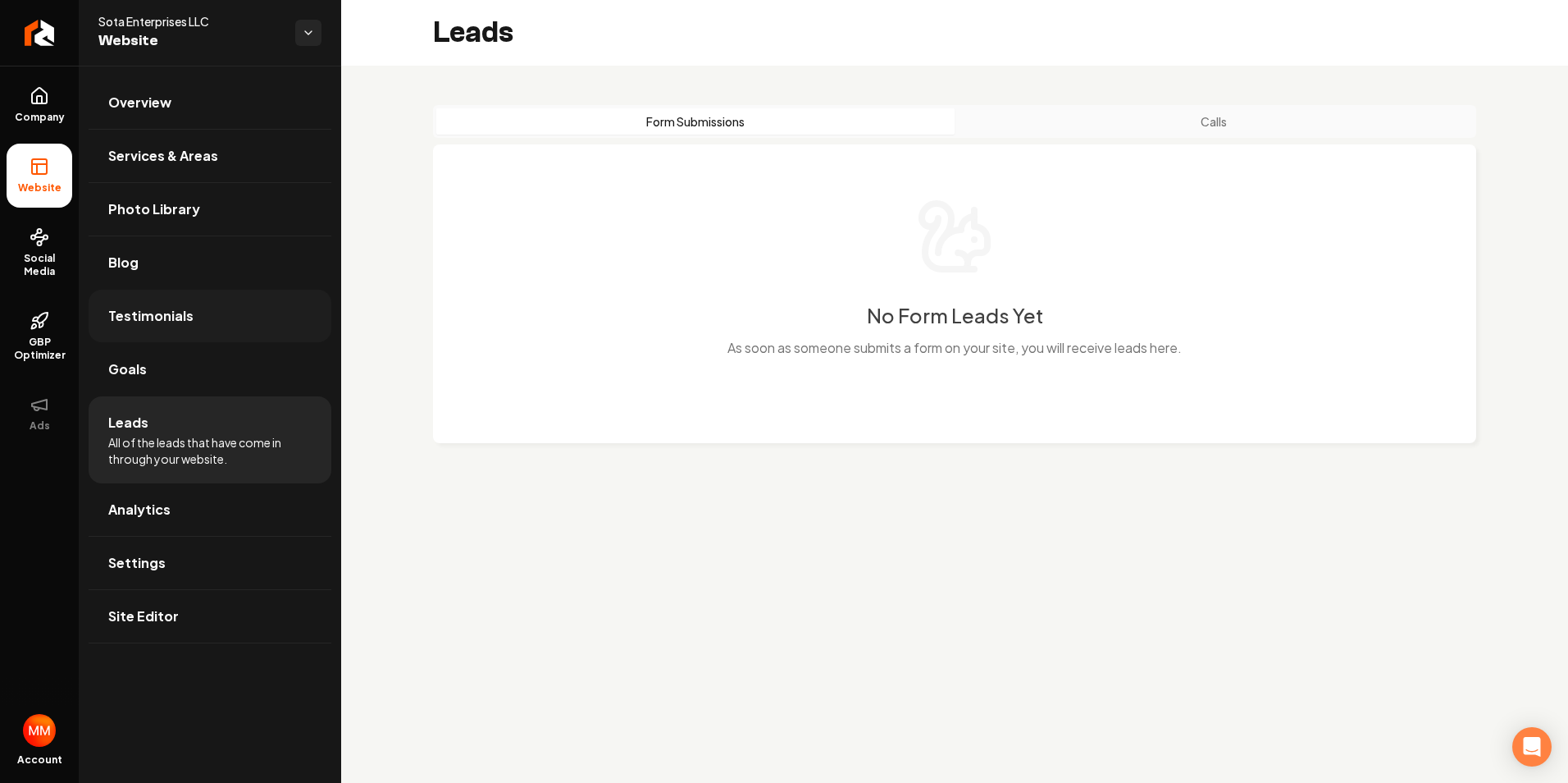
click at [153, 307] on span "Testimonials" at bounding box center [150, 316] width 85 height 20
click at [176, 329] on link "Testimonials" at bounding box center [210, 316] width 242 height 53
